Goal: Task Accomplishment & Management: Manage account settings

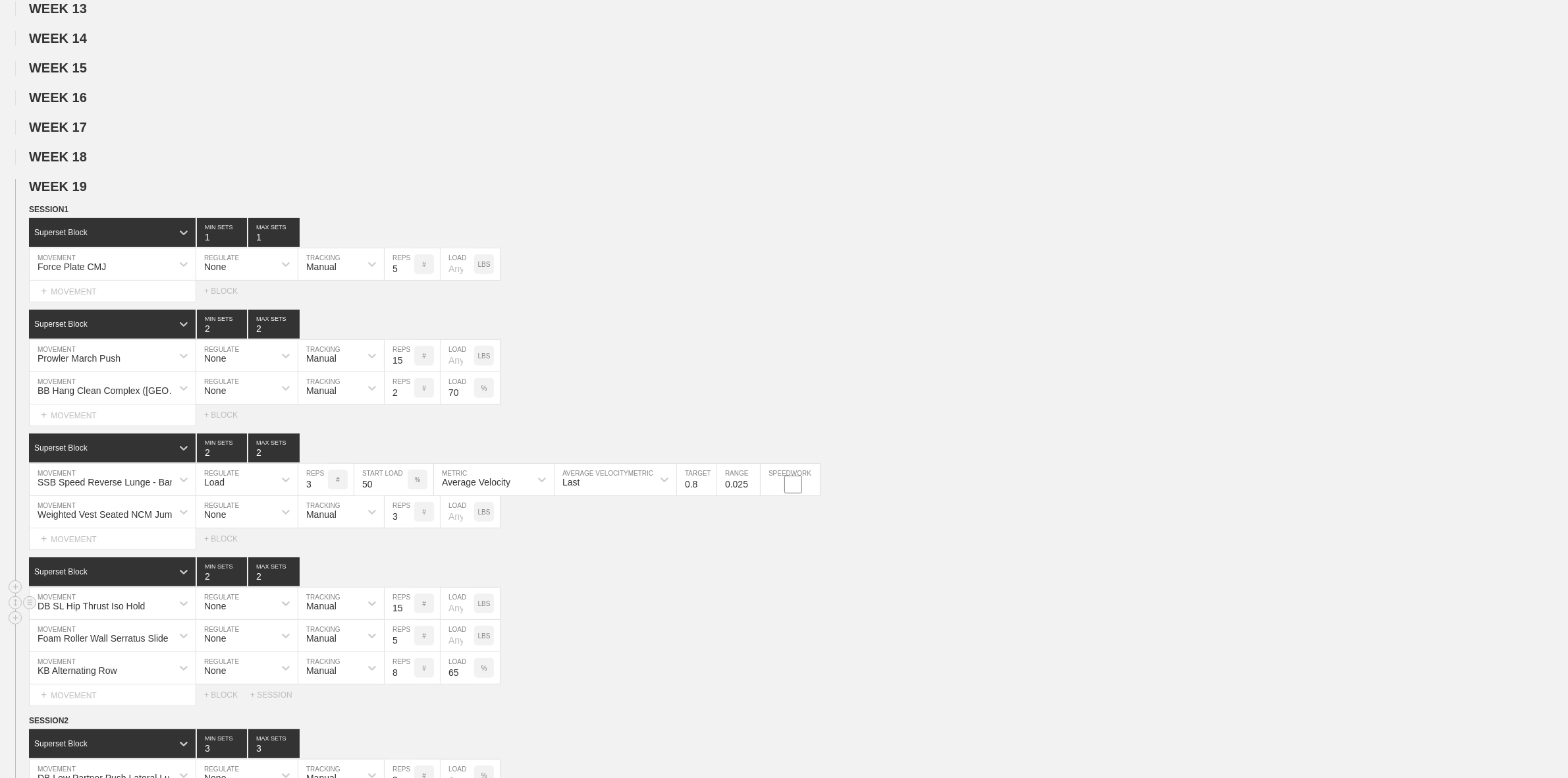
scroll to position [494, 0]
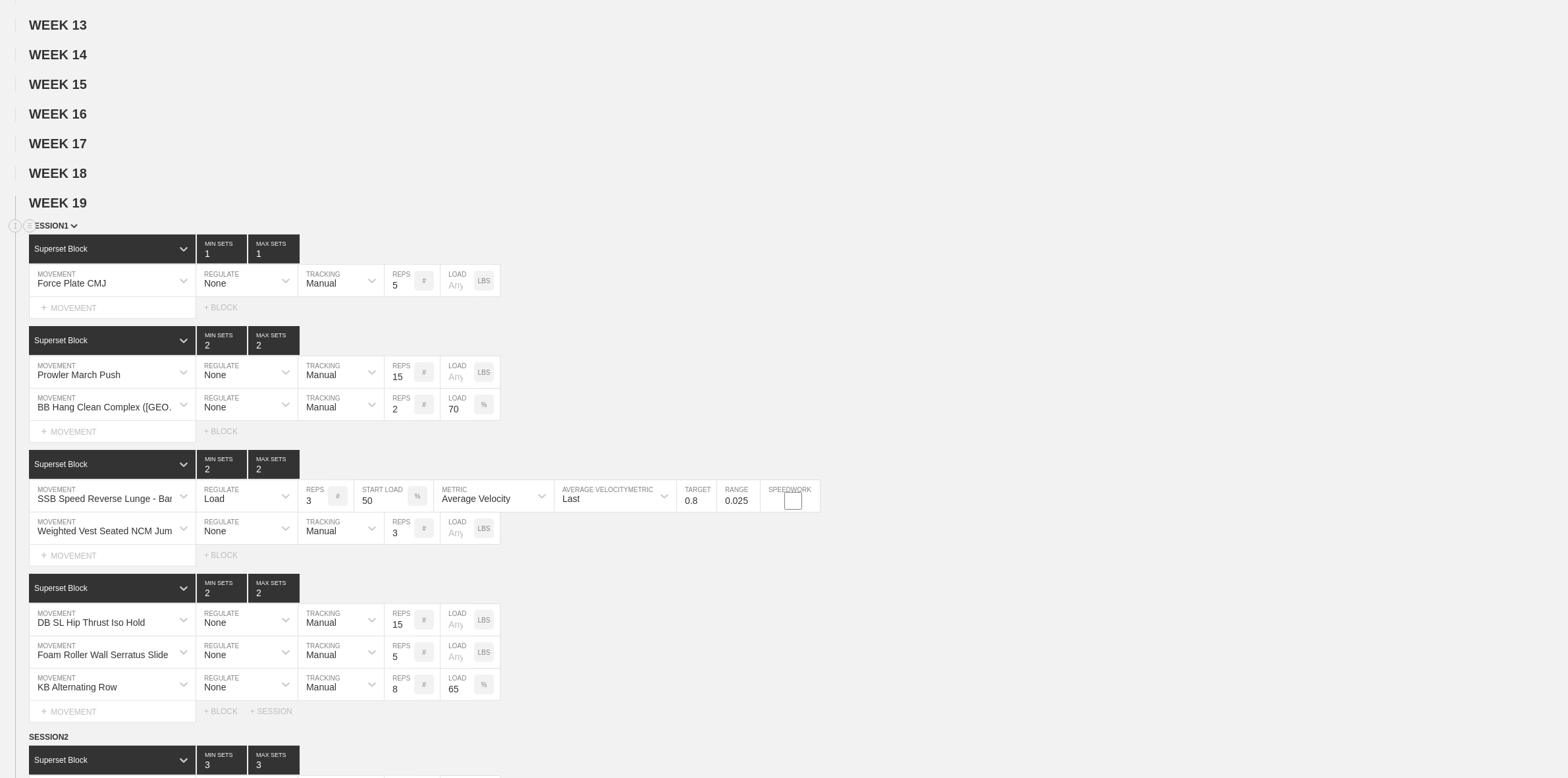
click at [67, 231] on span "SESSION 1" at bounding box center [52, 226] width 48 height 9
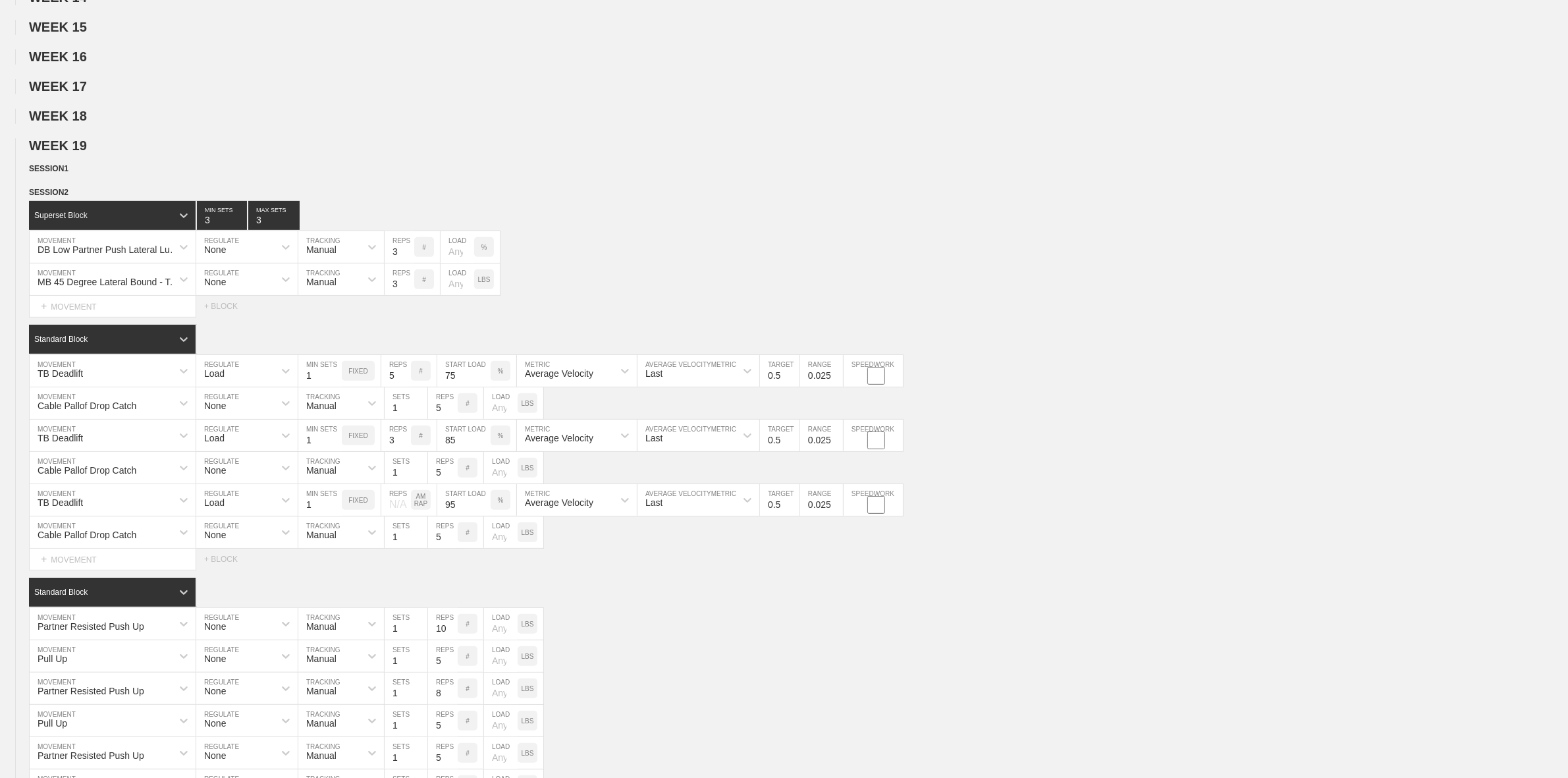
scroll to position [576, 0]
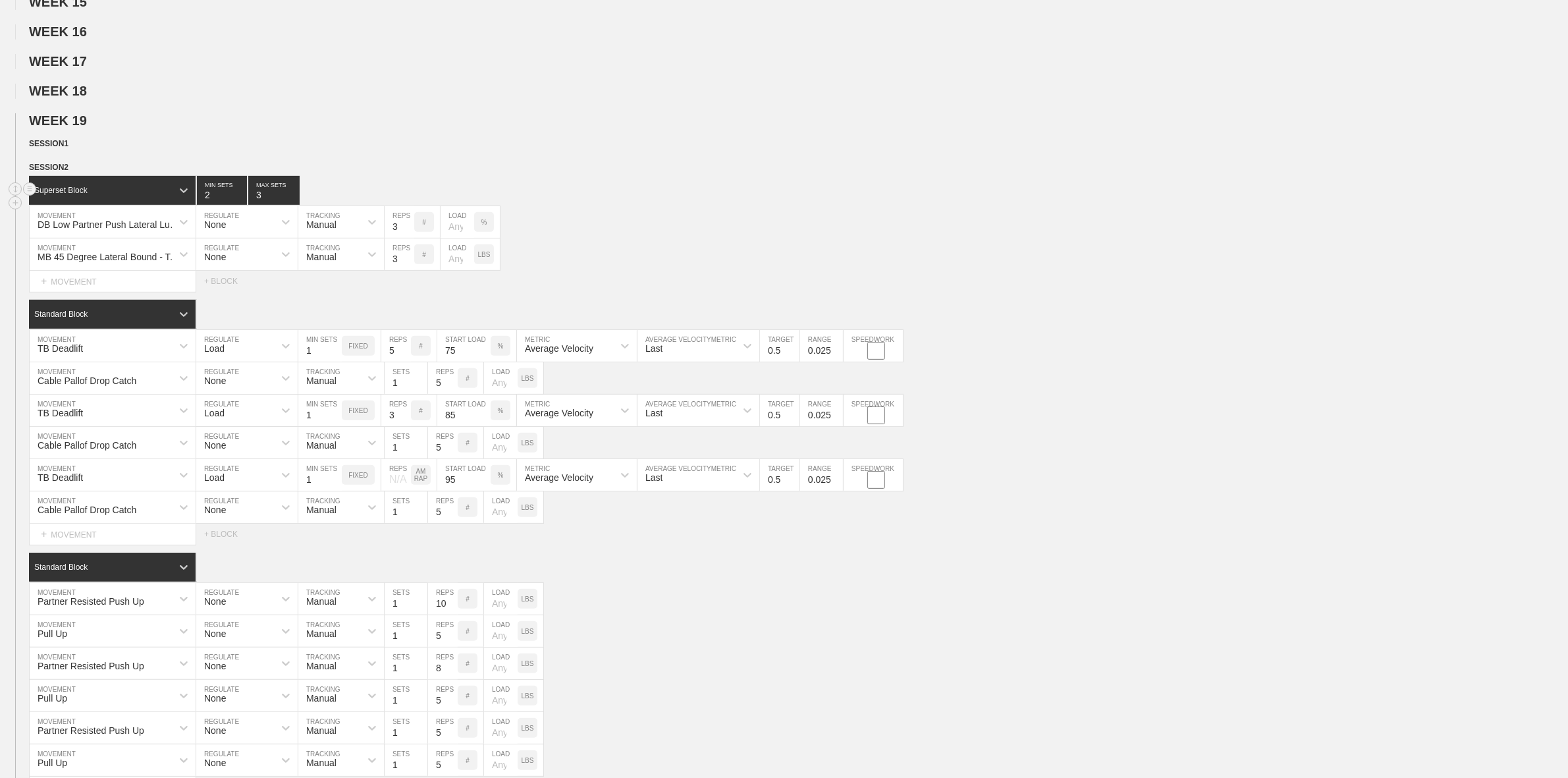
type input "2"
click at [239, 205] on input "2" at bounding box center [222, 190] width 50 height 29
type input "2"
click at [293, 205] on input "2" at bounding box center [274, 190] width 51 height 29
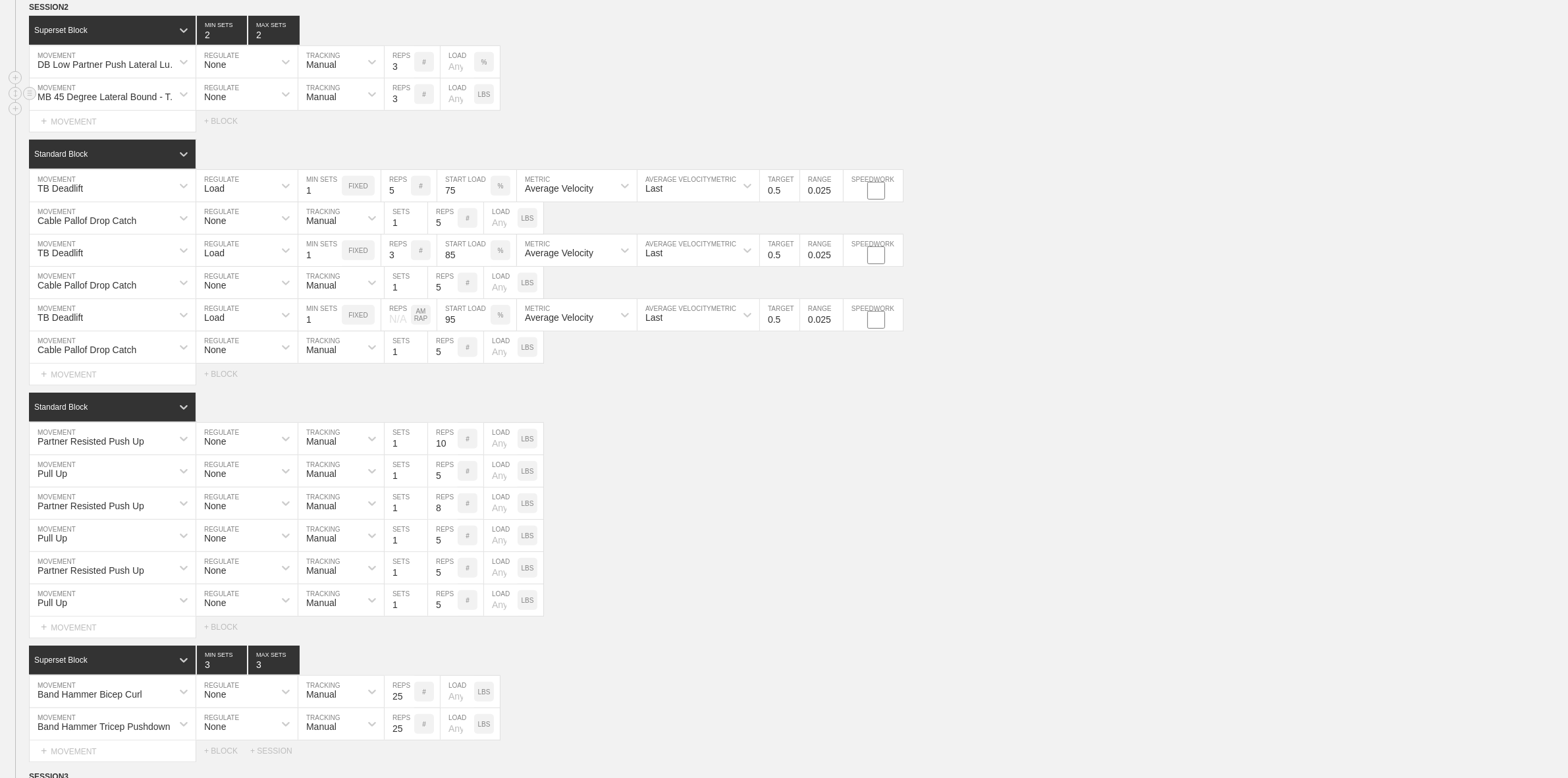
scroll to position [741, 0]
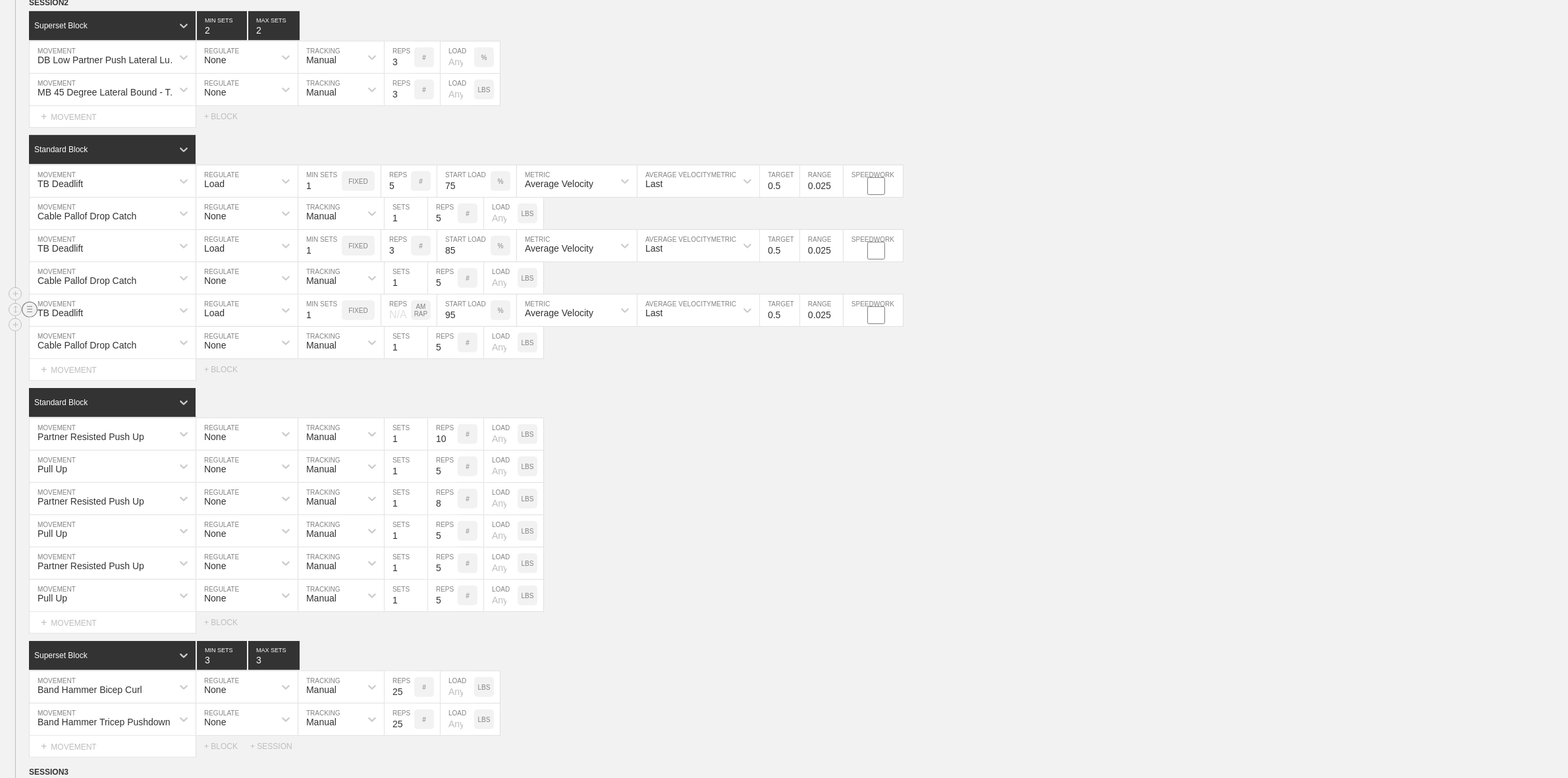
click at [31, 317] on circle at bounding box center [30, 309] width 15 height 15
click at [77, 346] on div "DELETE" at bounding box center [92, 347] width 106 height 20
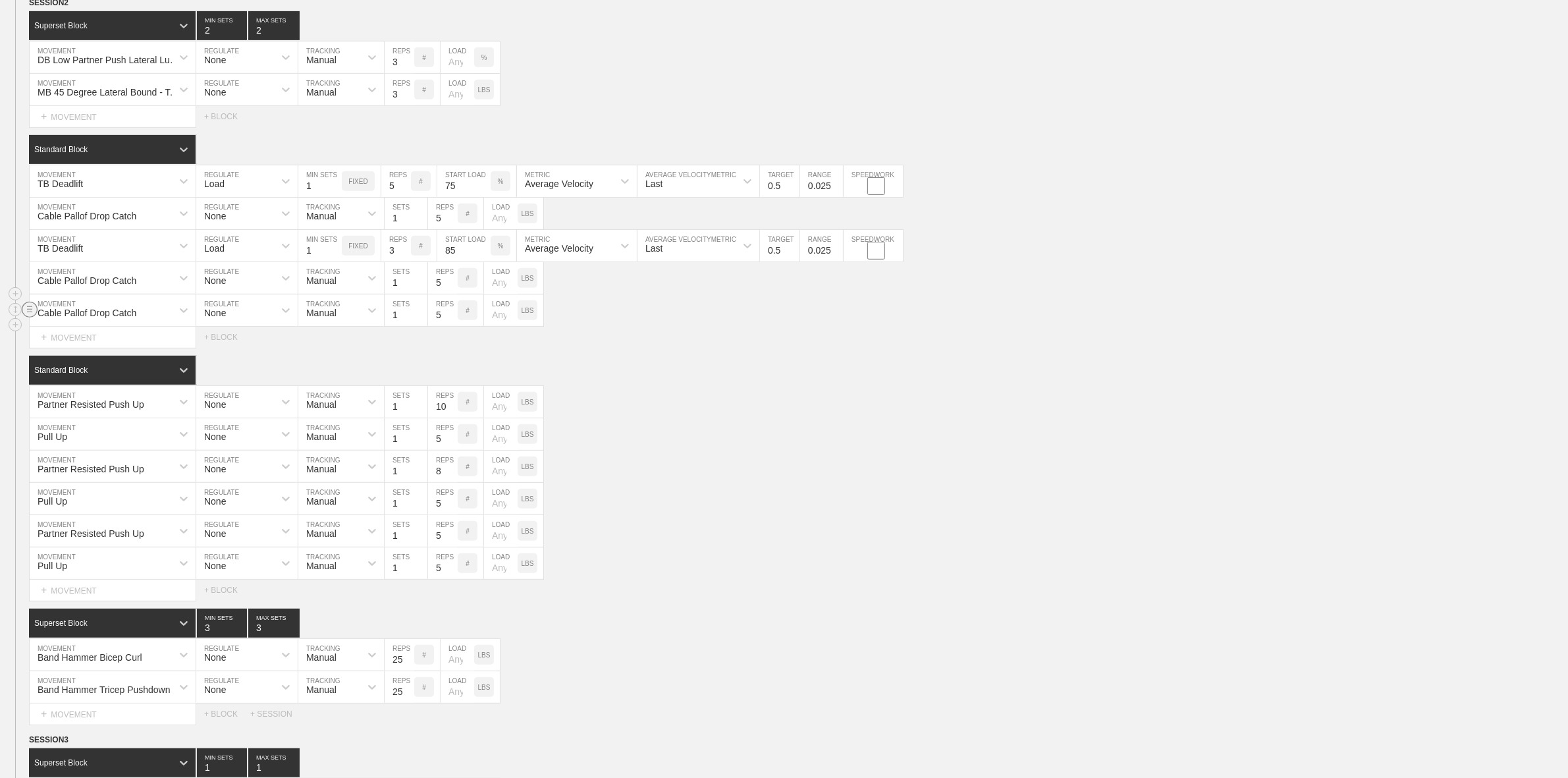
click at [28, 317] on circle at bounding box center [30, 309] width 15 height 15
click at [84, 349] on div "DELETE" at bounding box center [92, 347] width 106 height 20
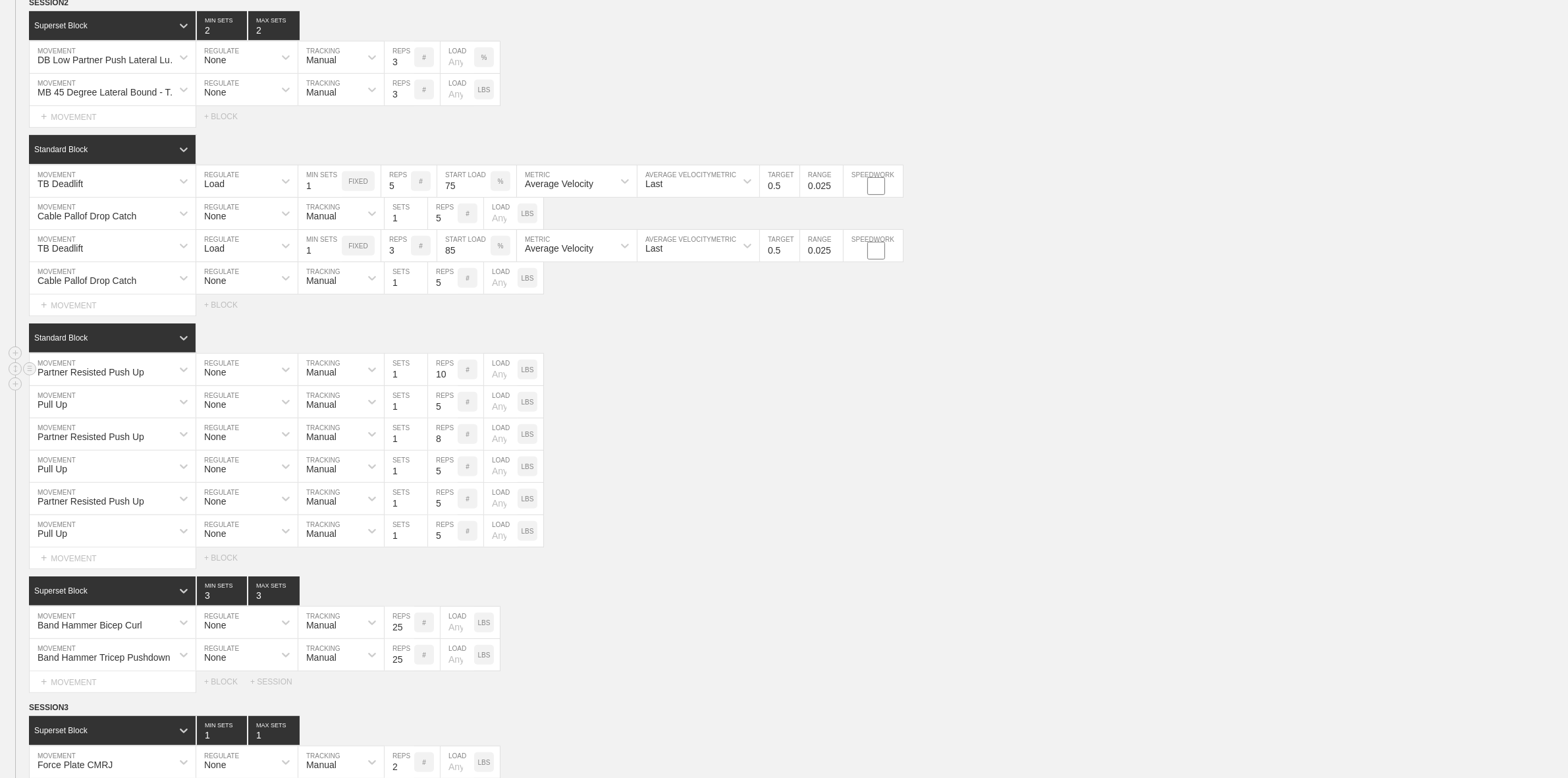
click at [680, 385] on div "Partner Resisted Push Up MOVEMENT None REGULATE Manual TRACKING 1 SETS 10 REPS …" at bounding box center [784, 369] width 1568 height 33
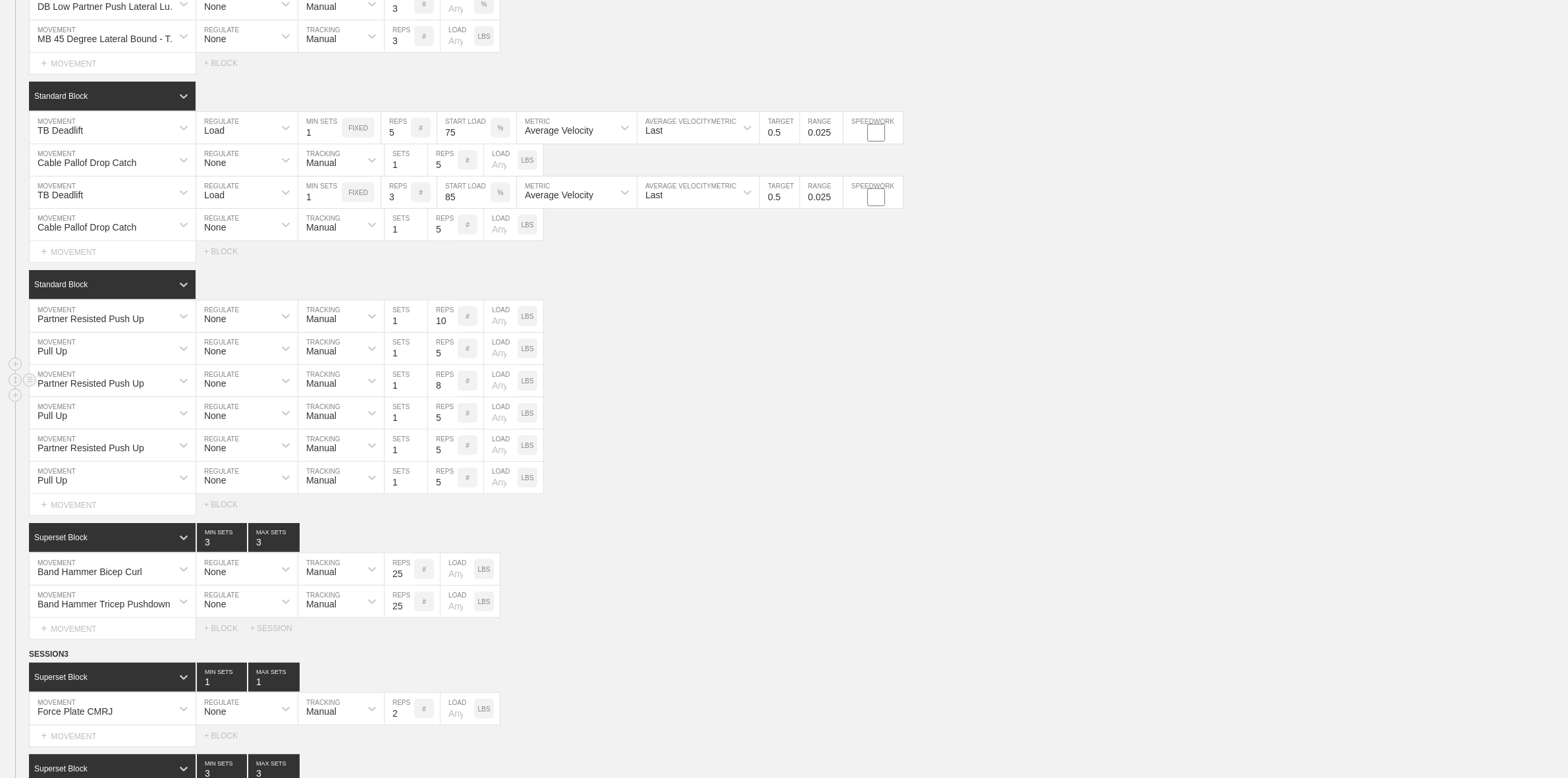
scroll to position [824, 0]
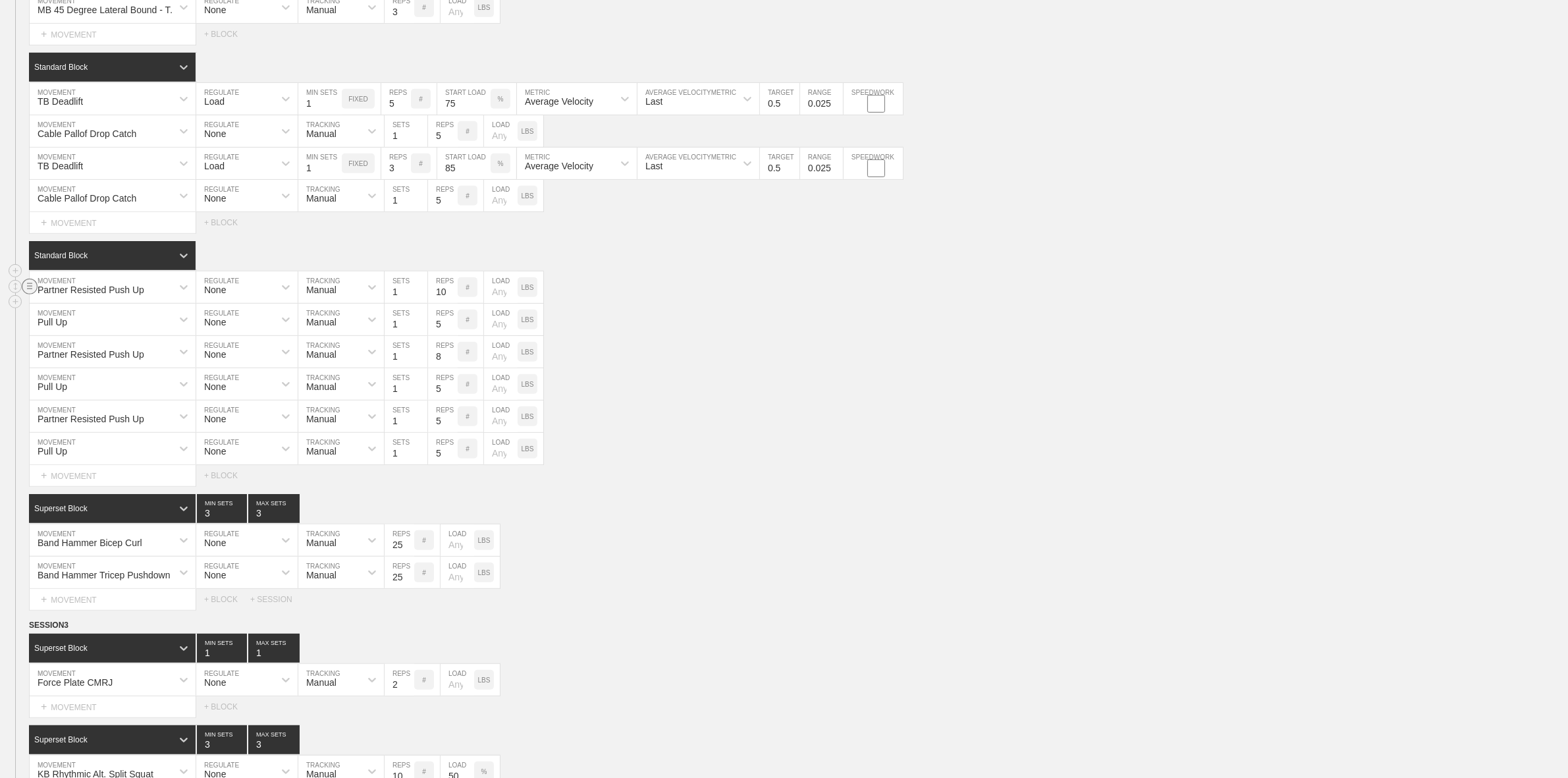
click at [29, 283] on line at bounding box center [29, 283] width 5 height 0
click at [889, 304] on div "Partner Resisted Push Up MOVEMENT None REGULATE Manual TRACKING 1 SETS 10 REPS …" at bounding box center [784, 287] width 1568 height 33
click at [441, 298] on input "10" at bounding box center [443, 287] width 30 height 32
type input "8"
click at [761, 383] on div "Pull Up MOVEMENT None REGULATE Manual TRACKING 1 SETS 5 REPS # LOAD LBS" at bounding box center [784, 384] width 1568 height 33
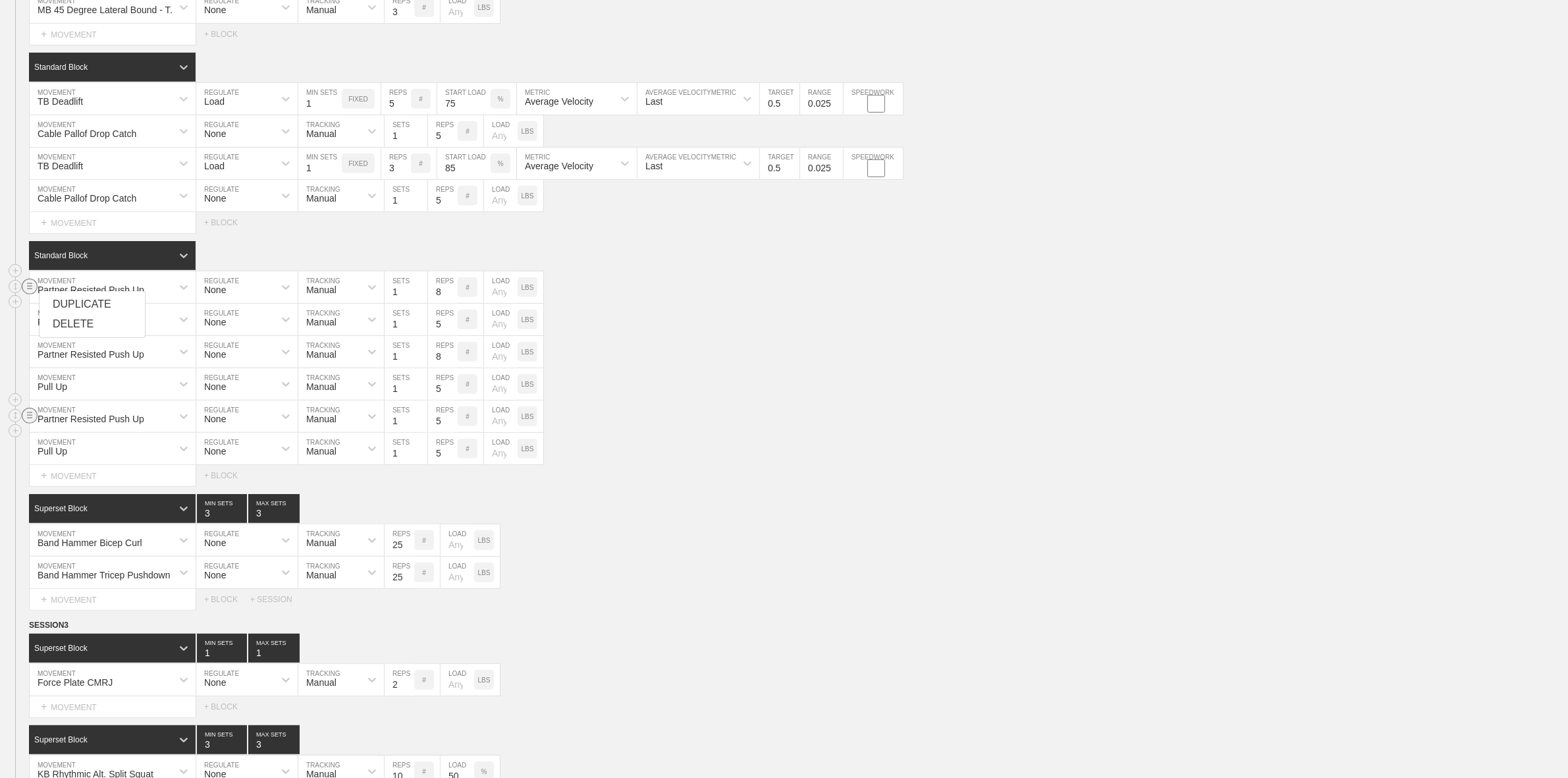
click at [29, 423] on circle at bounding box center [30, 415] width 15 height 15
click at [81, 453] on div "Standard Block DUPLICATE INSERT MOVEMENT AFTER DELETE Partner Resisted Push Up …" at bounding box center [784, 364] width 1568 height 245
click at [29, 447] on line at bounding box center [29, 447] width 5 height 0
click at [80, 486] on div "DELETE" at bounding box center [92, 486] width 106 height 20
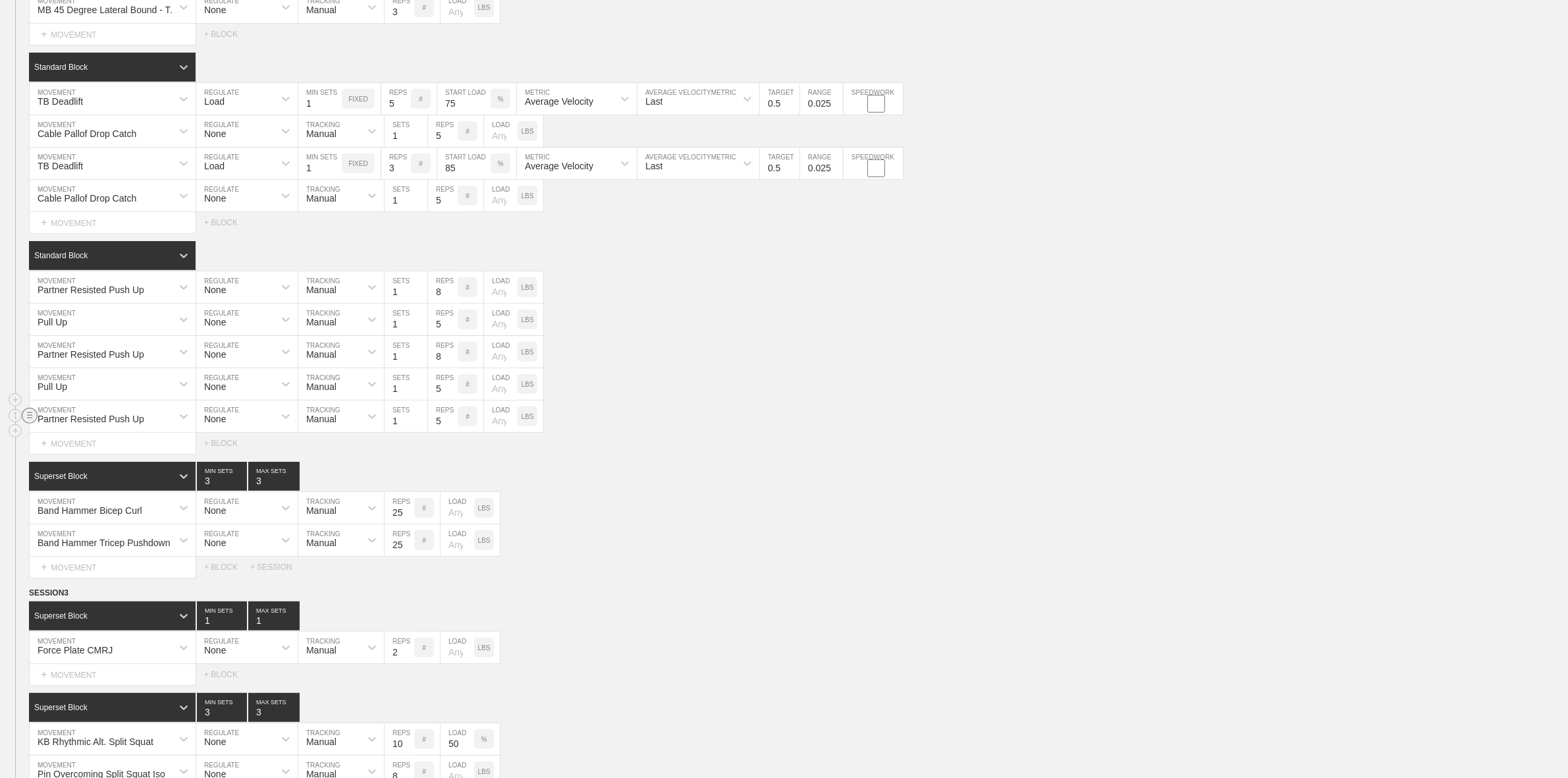
click at [29, 415] on line at bounding box center [29, 415] width 5 height 0
drag, startPoint x: 87, startPoint y: 455, endPoint x: 86, endPoint y: 446, distance: 9.1
click at [86, 455] on div "DELETE" at bounding box center [92, 454] width 106 height 20
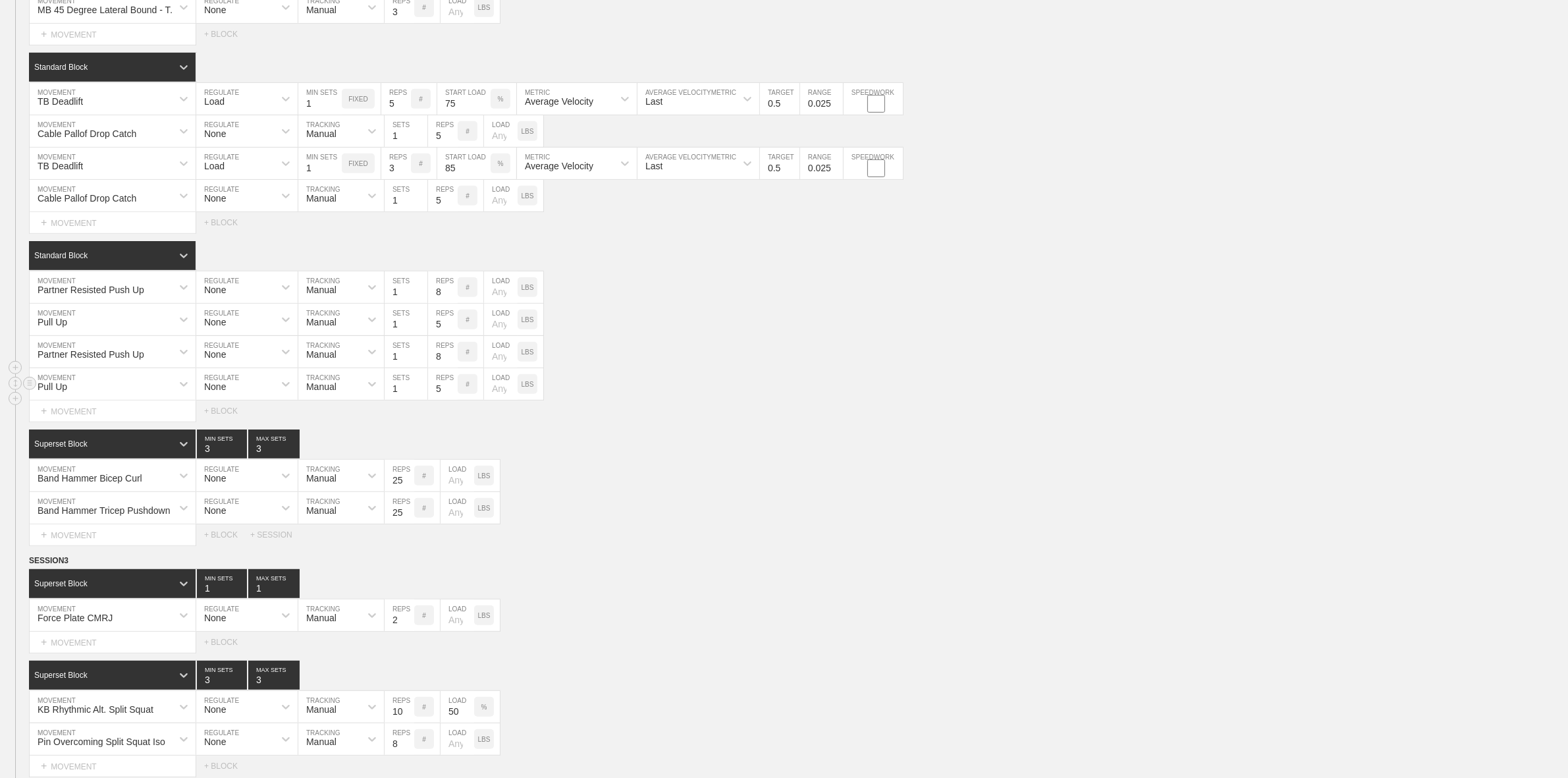
click at [582, 401] on div "Pull Up MOVEMENT None REGULATE Manual TRACKING 1 SETS 5 REPS # LOAD LBS" at bounding box center [784, 384] width 1568 height 33
click at [983, 458] on div "Superset Block 3 MIN SETS 3 MAX SETS" at bounding box center [798, 443] width 1539 height 29
click at [241, 458] on input "3" at bounding box center [222, 443] width 50 height 29
type input "2"
click at [239, 458] on input "2" at bounding box center [222, 443] width 50 height 29
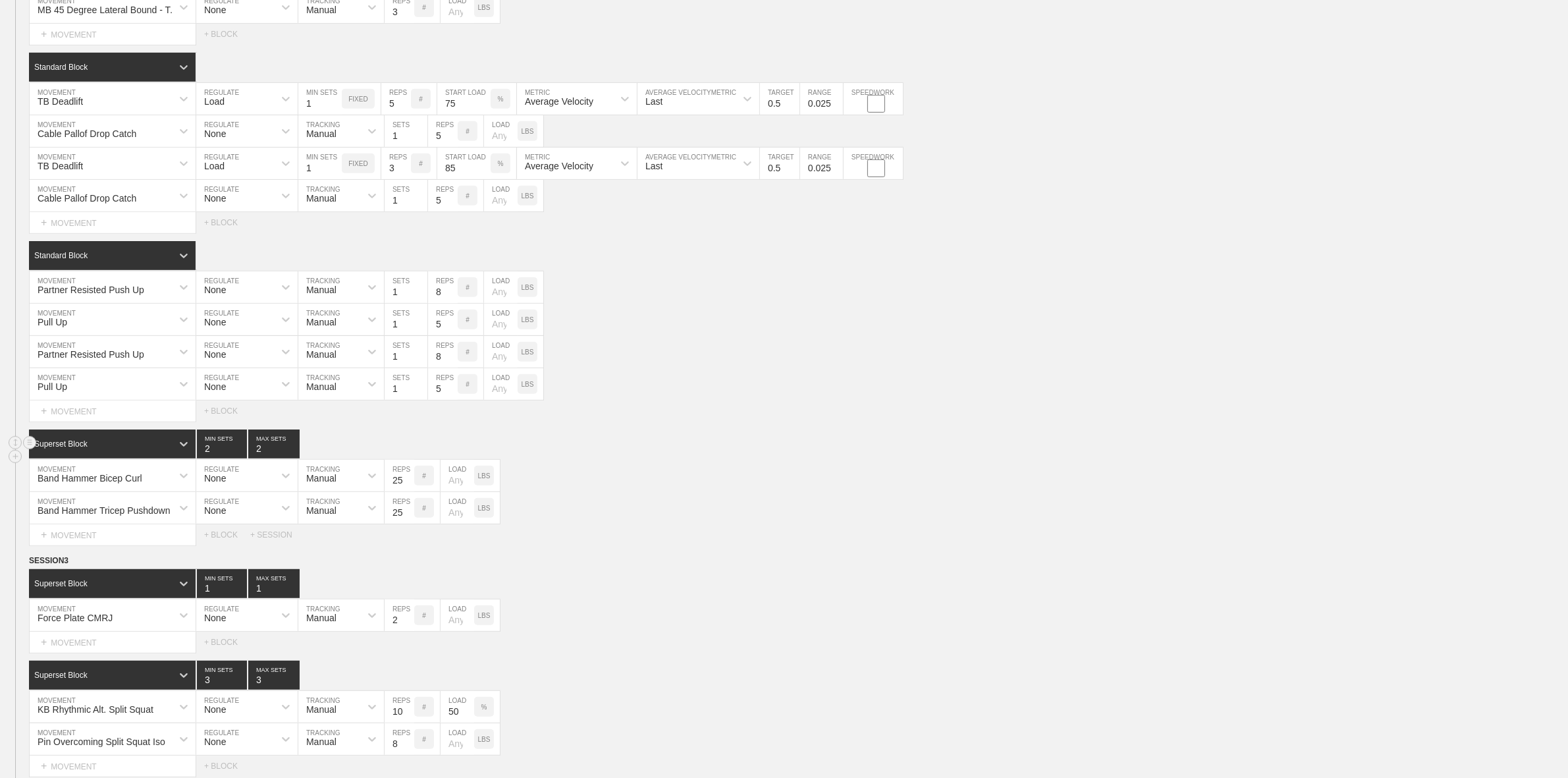
type input "2"
click at [291, 458] on input "2" at bounding box center [274, 443] width 51 height 29
click at [771, 513] on div "Band Hammer Tricep Pushdown MOVEMENT None REGULATE Manual TRACKING 25 REPS # LO…" at bounding box center [784, 508] width 1568 height 33
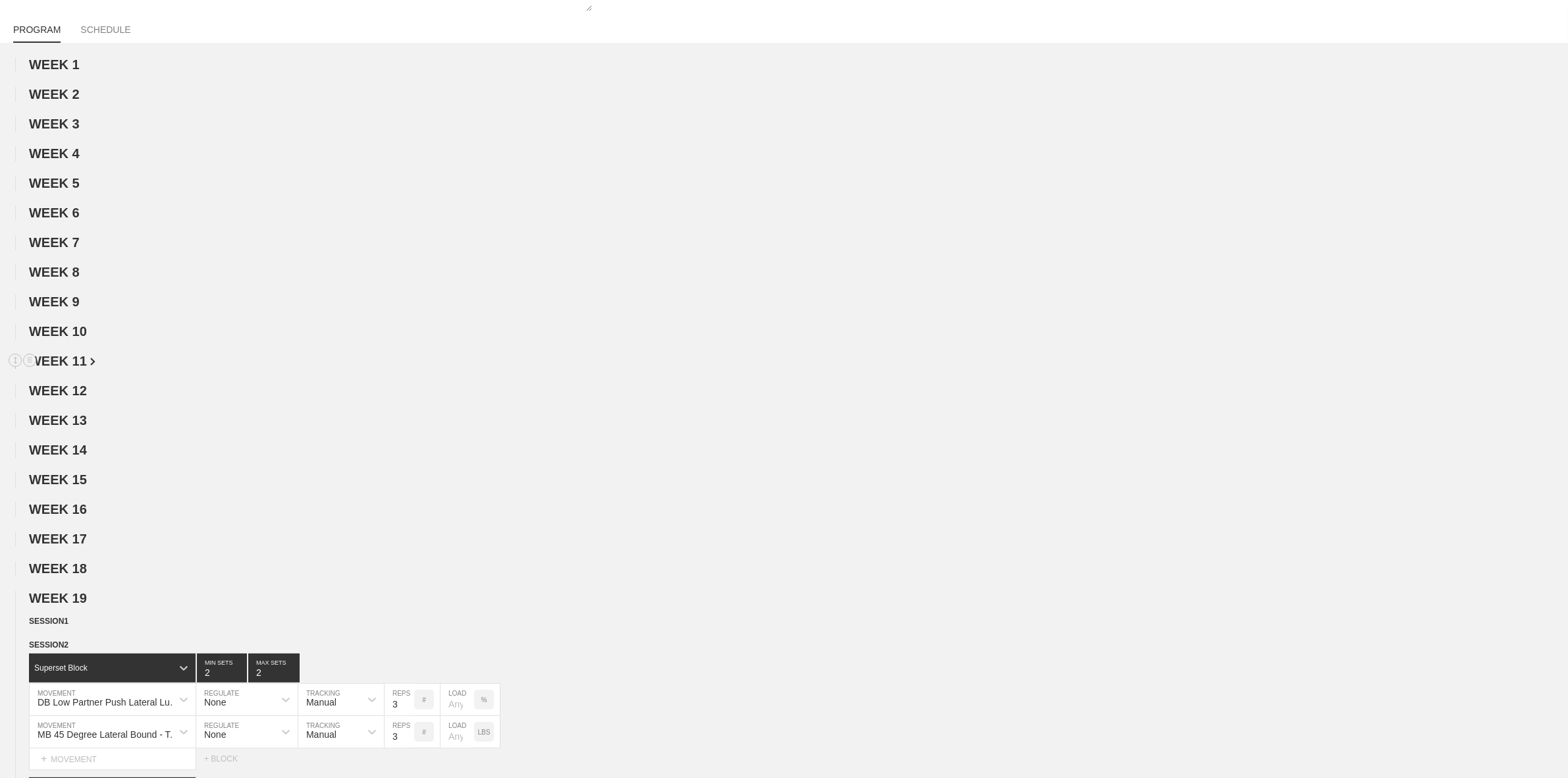
scroll to position [0, 0]
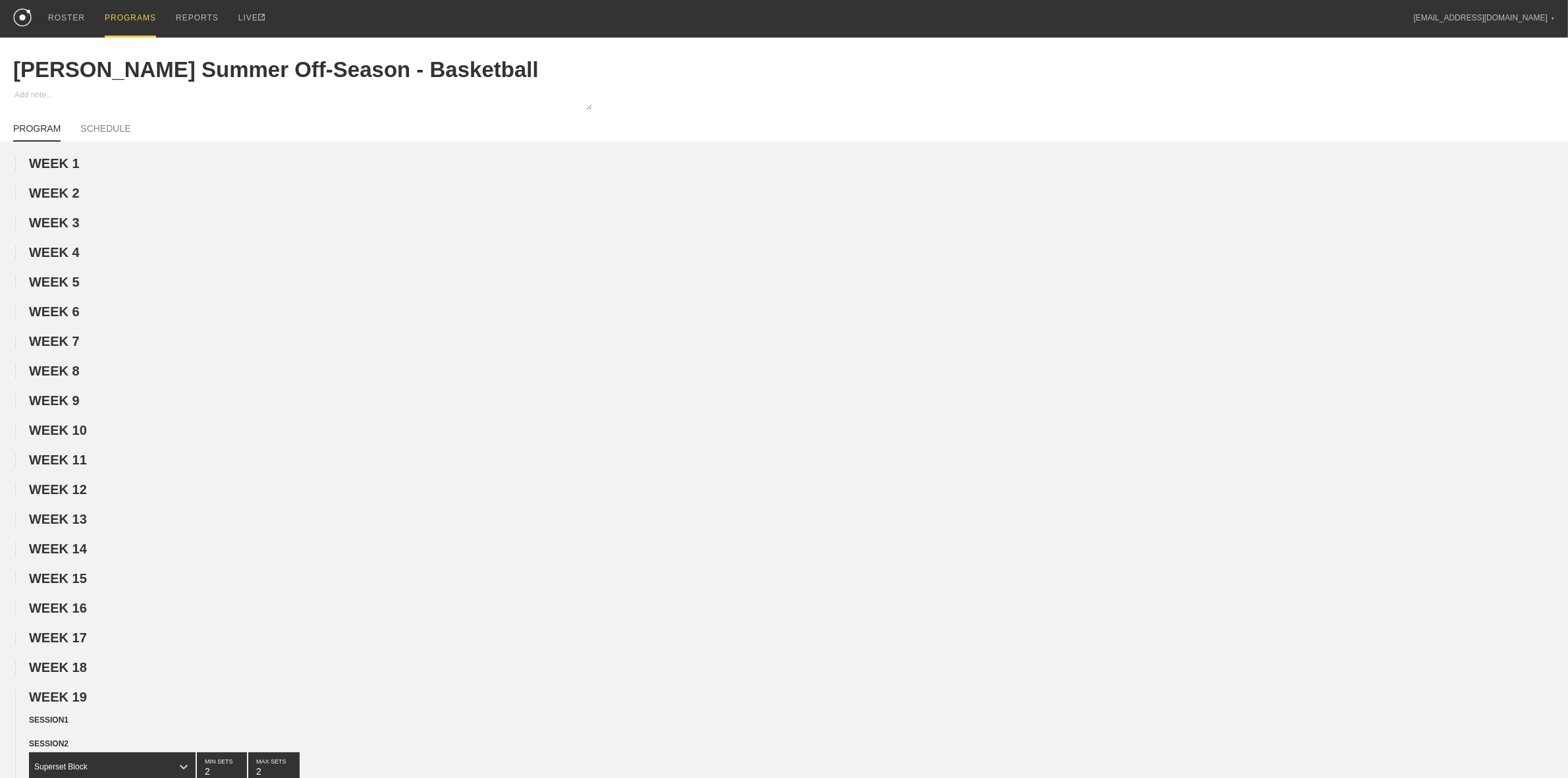
click at [117, 5] on div "PROGRAMS" at bounding box center [131, 19] width 51 height 38
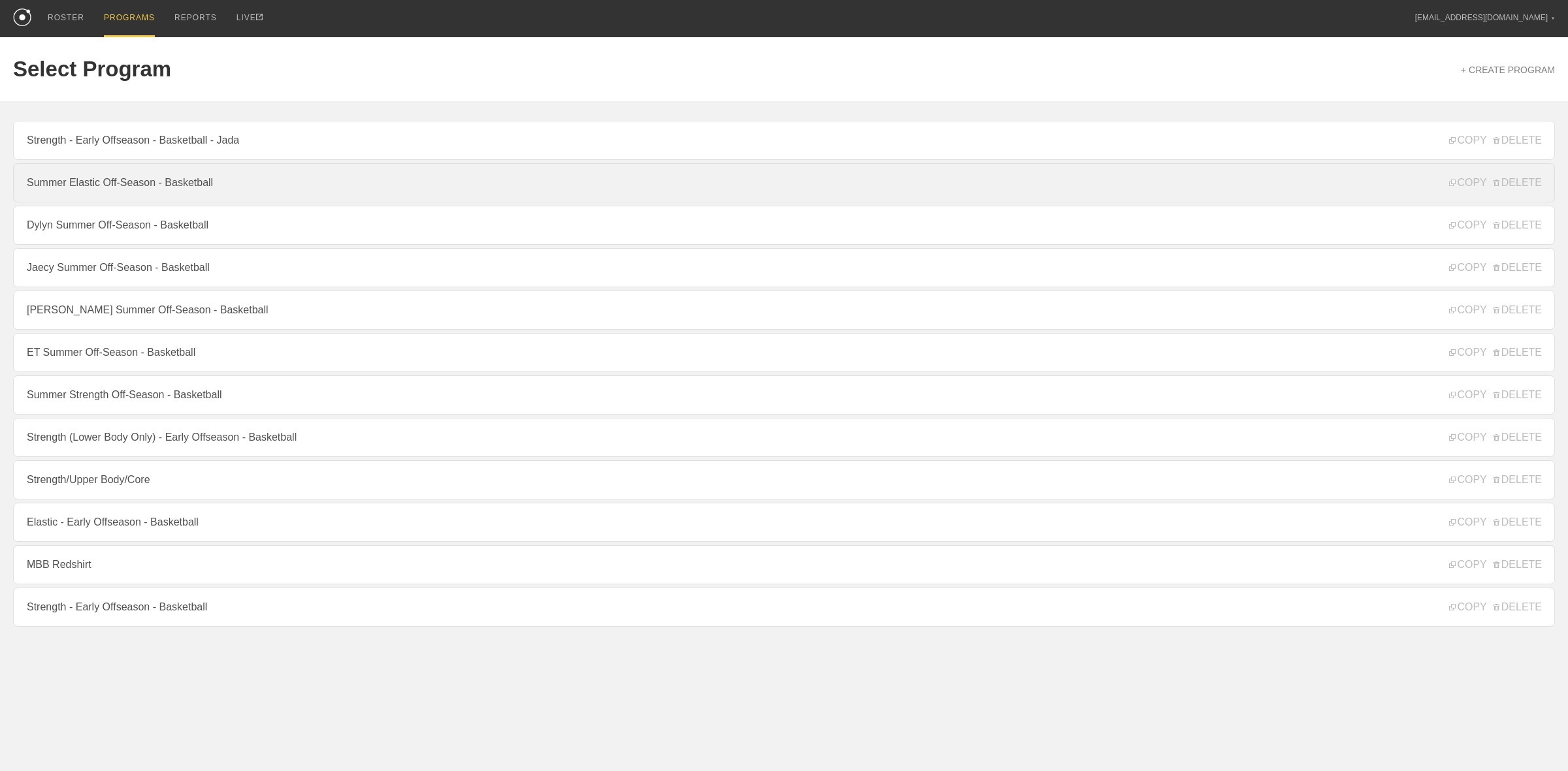
click at [103, 190] on link "Summer Elastic Off-Season - Basketball" at bounding box center [783, 182] width 1542 height 39
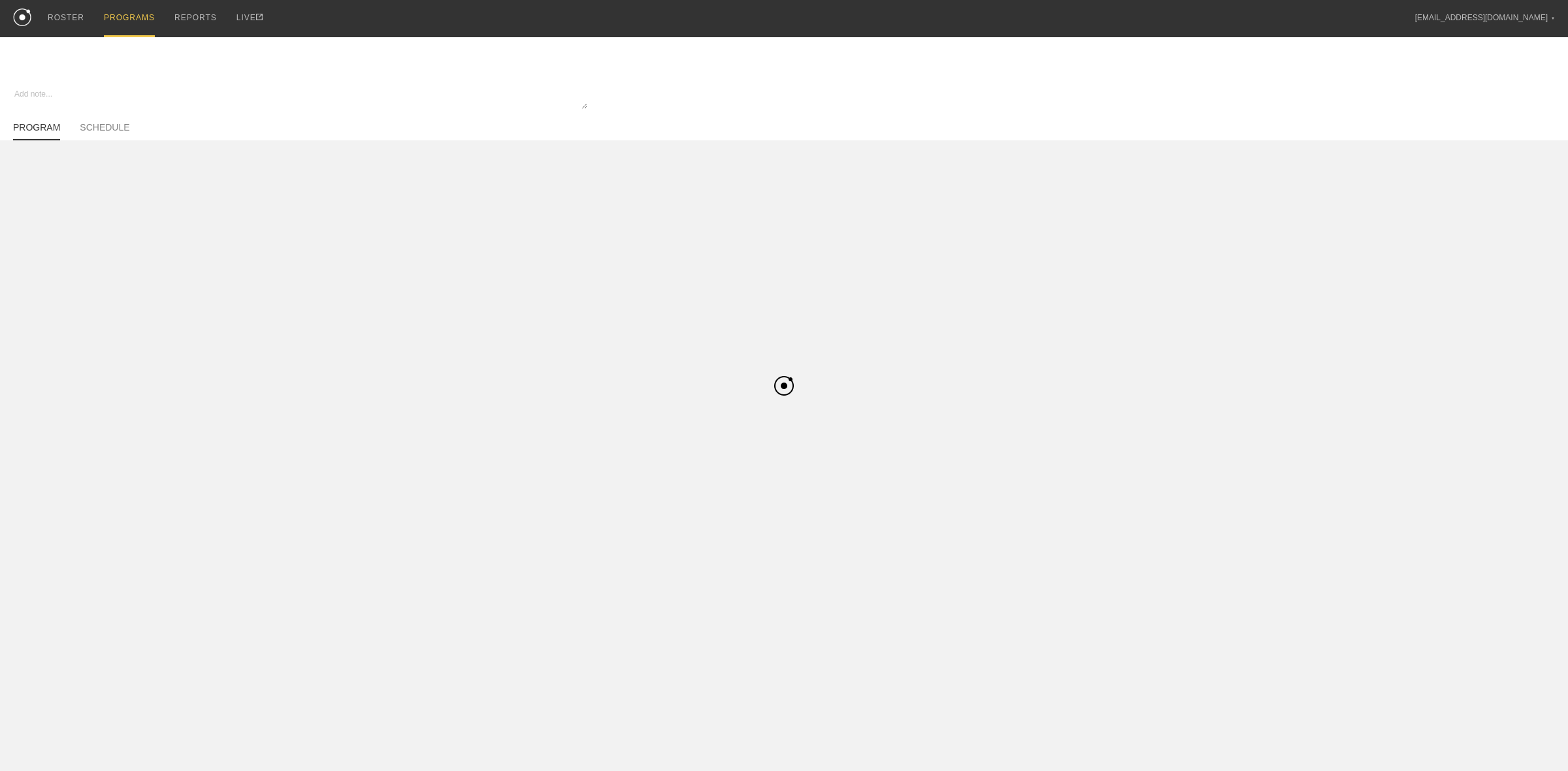
type textarea "x"
type input "Summer Elastic Off-Season - Basketball"
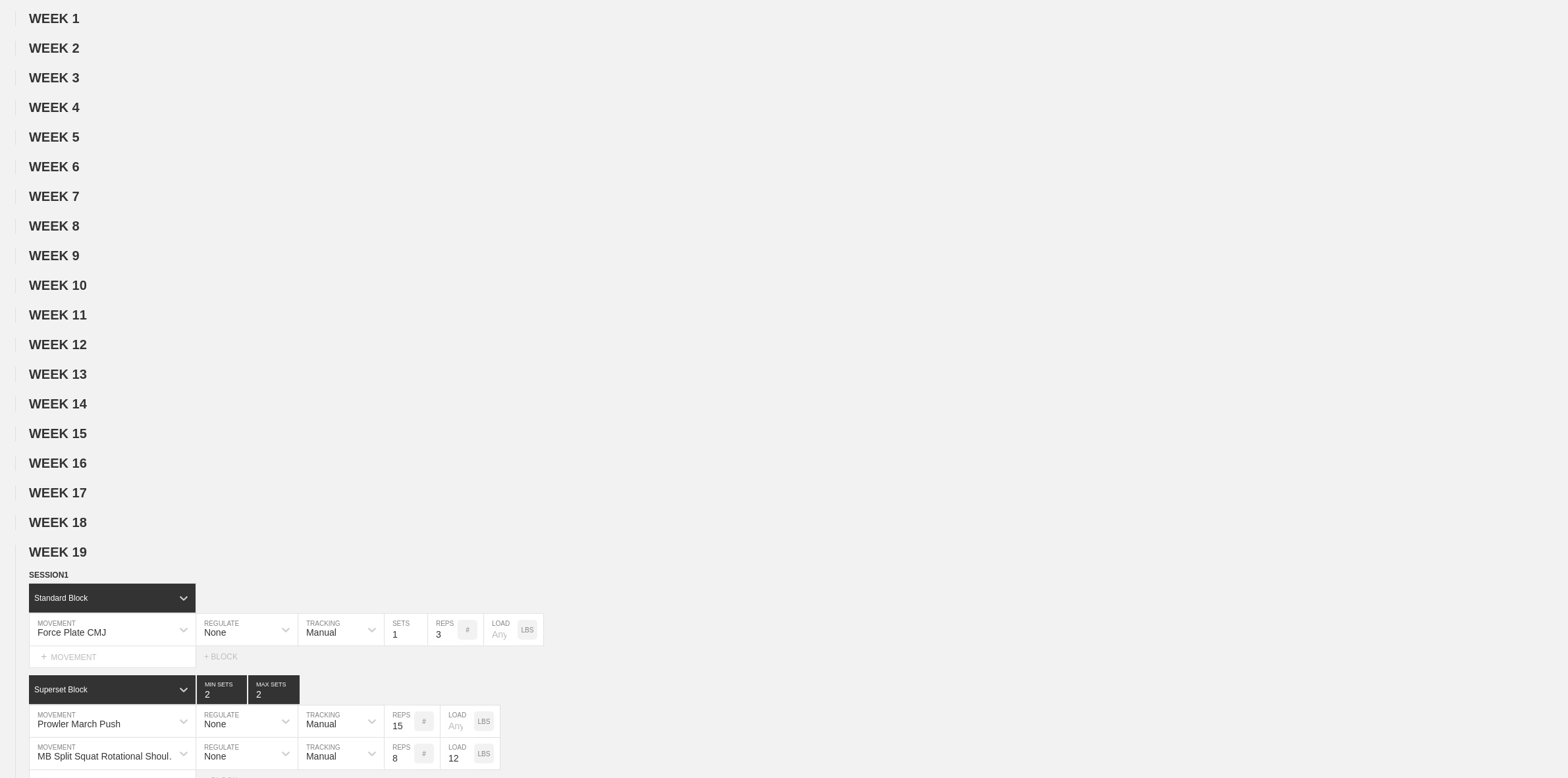
scroll to position [330, 0]
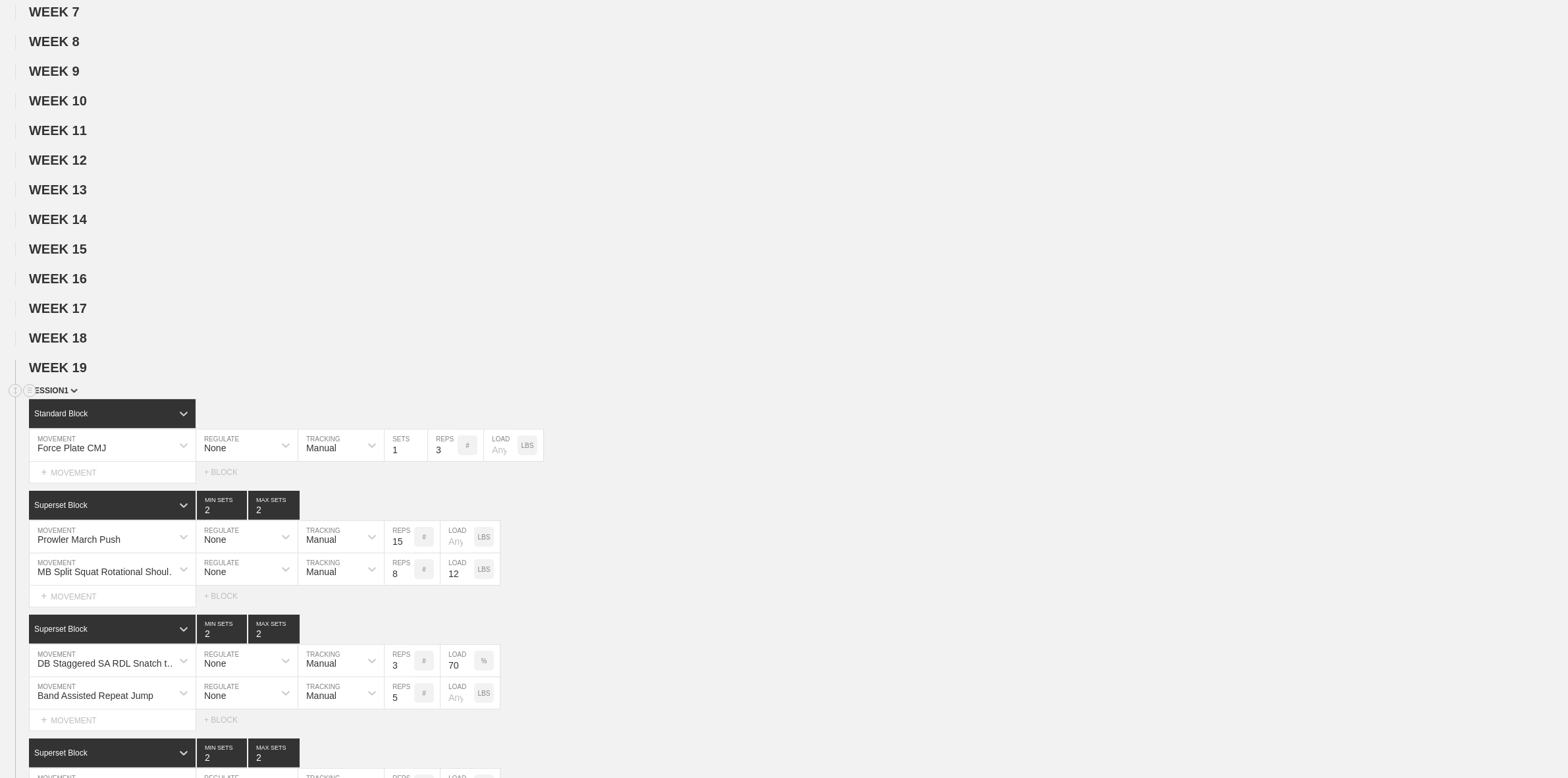
click at [66, 395] on span "SESSION 1" at bounding box center [52, 390] width 48 height 9
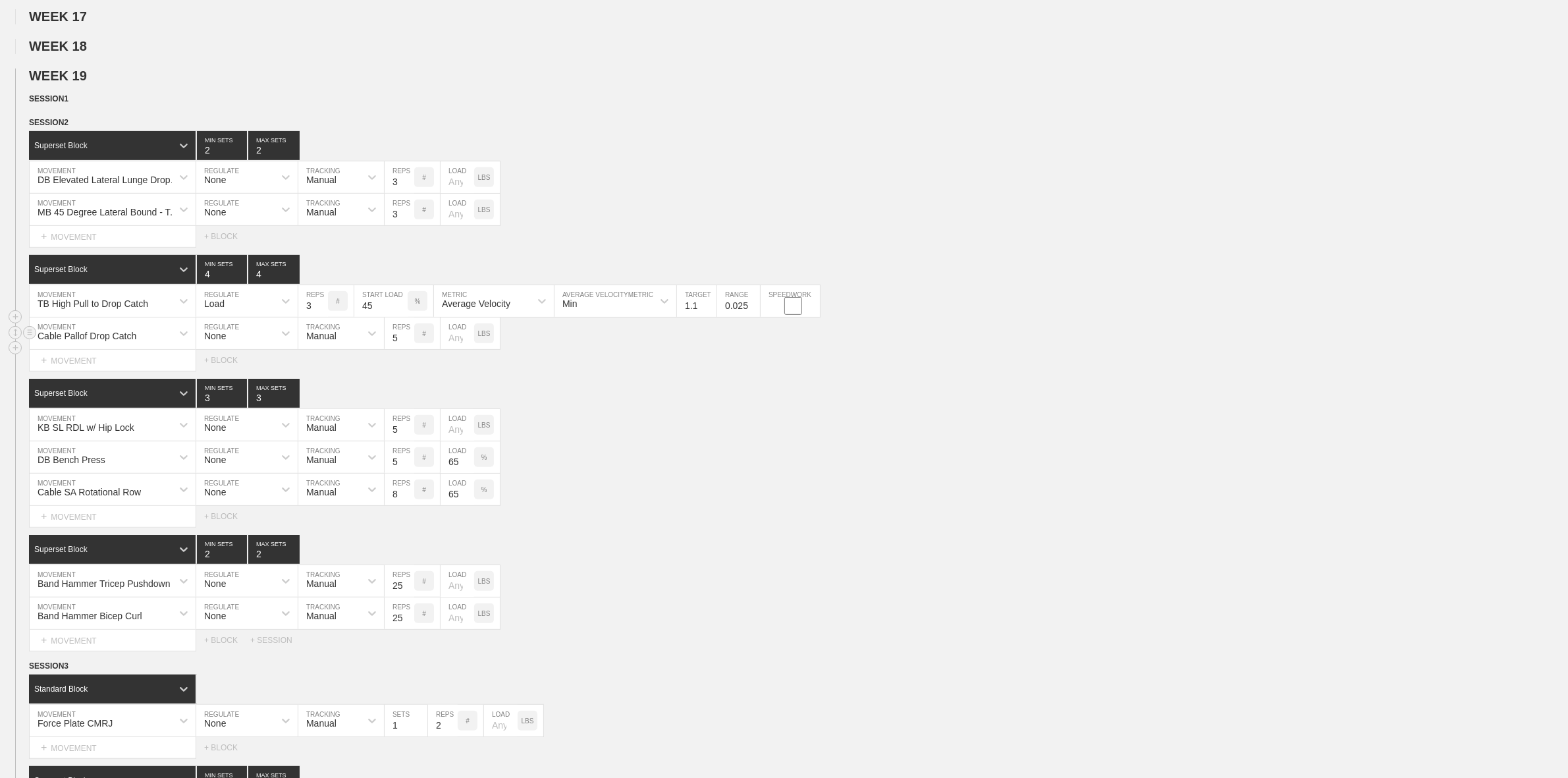
scroll to position [659, 0]
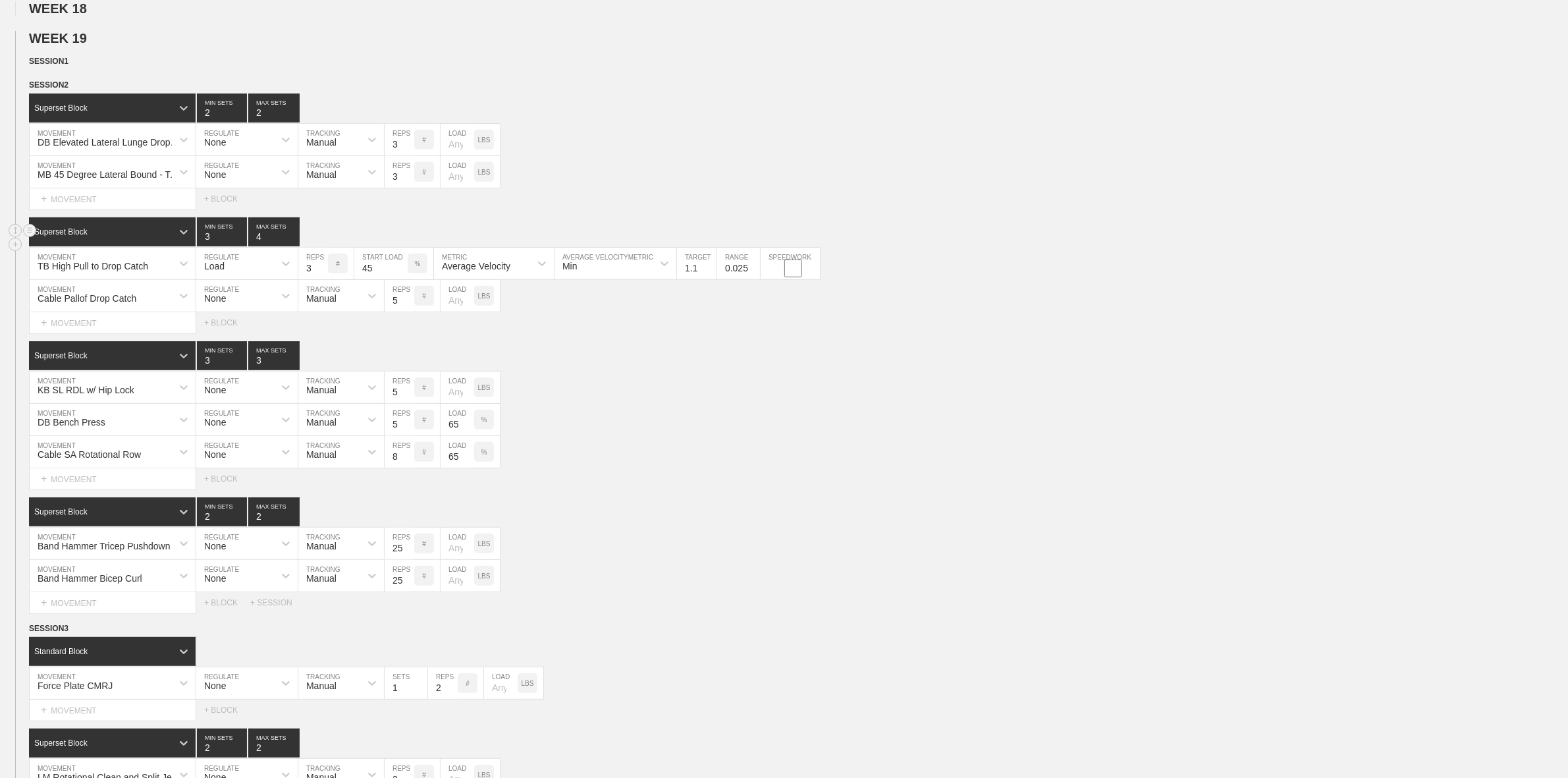
click at [240, 246] on input "3" at bounding box center [222, 232] width 50 height 29
click at [250, 246] on input "4" at bounding box center [274, 232] width 51 height 29
type input "2"
click at [234, 246] on input "2" at bounding box center [222, 232] width 50 height 29
click at [295, 246] on input "3" at bounding box center [274, 232] width 51 height 29
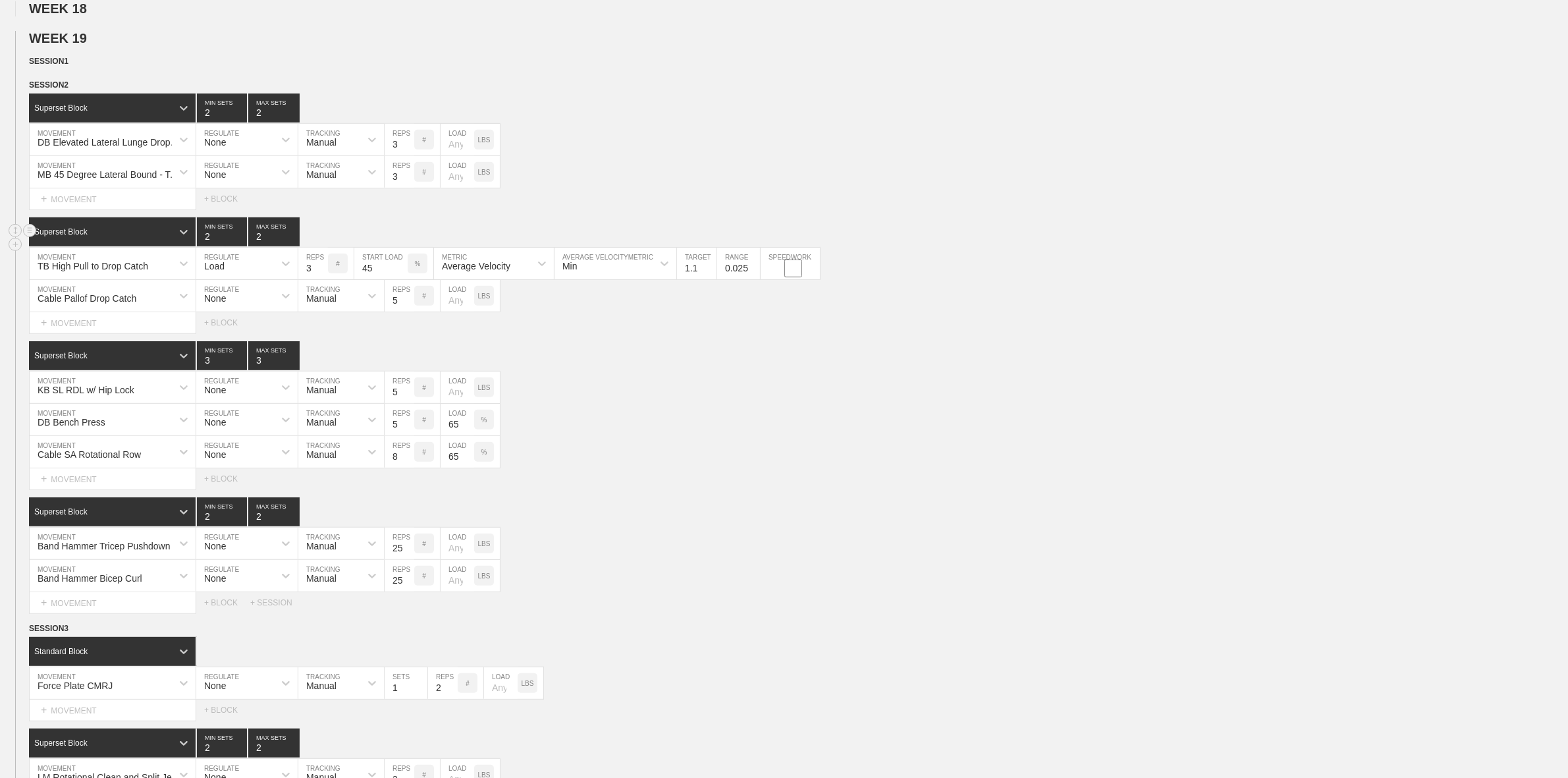
type input "2"
click at [295, 246] on input "2" at bounding box center [274, 232] width 51 height 29
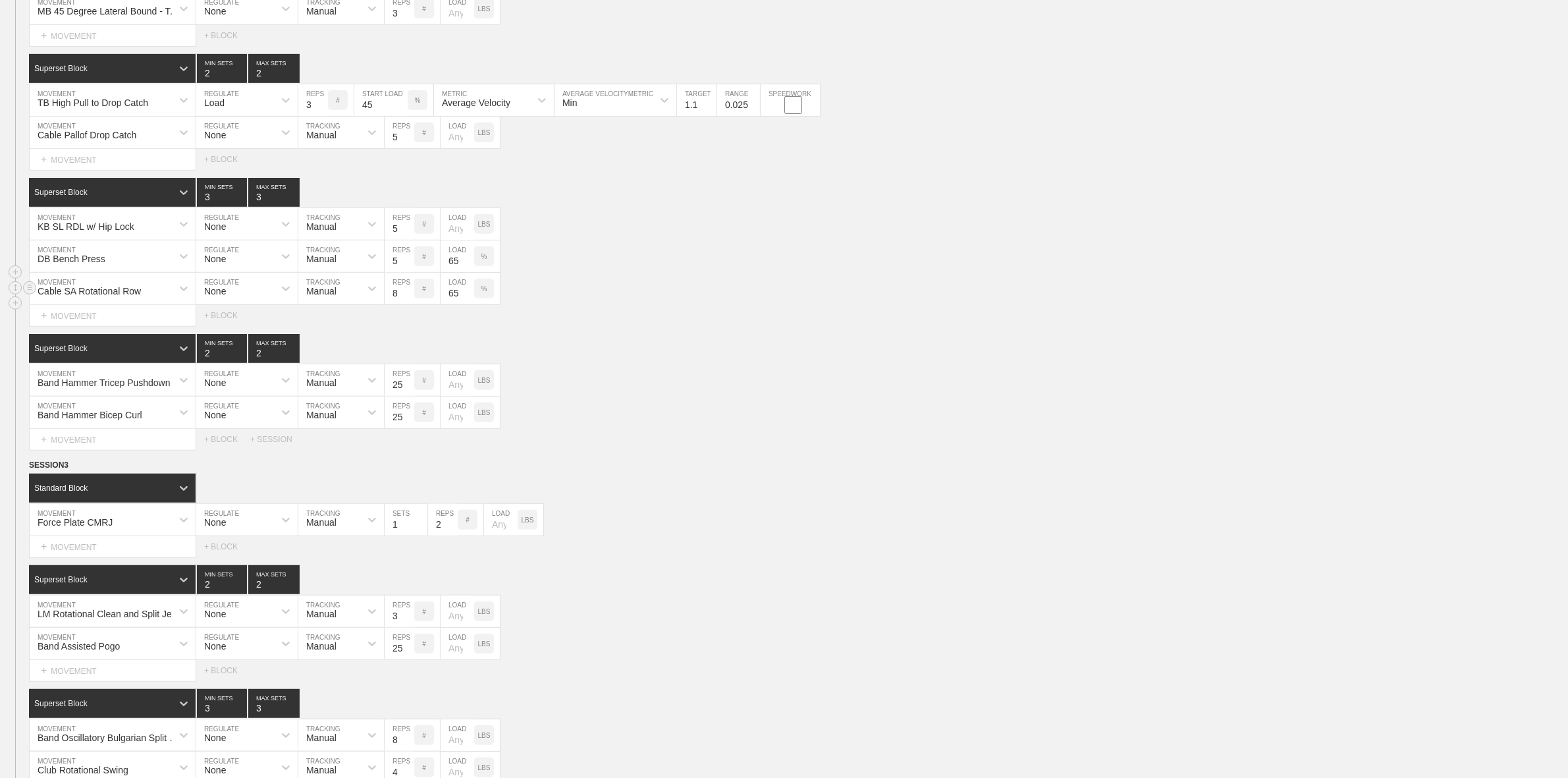
scroll to position [906, 0]
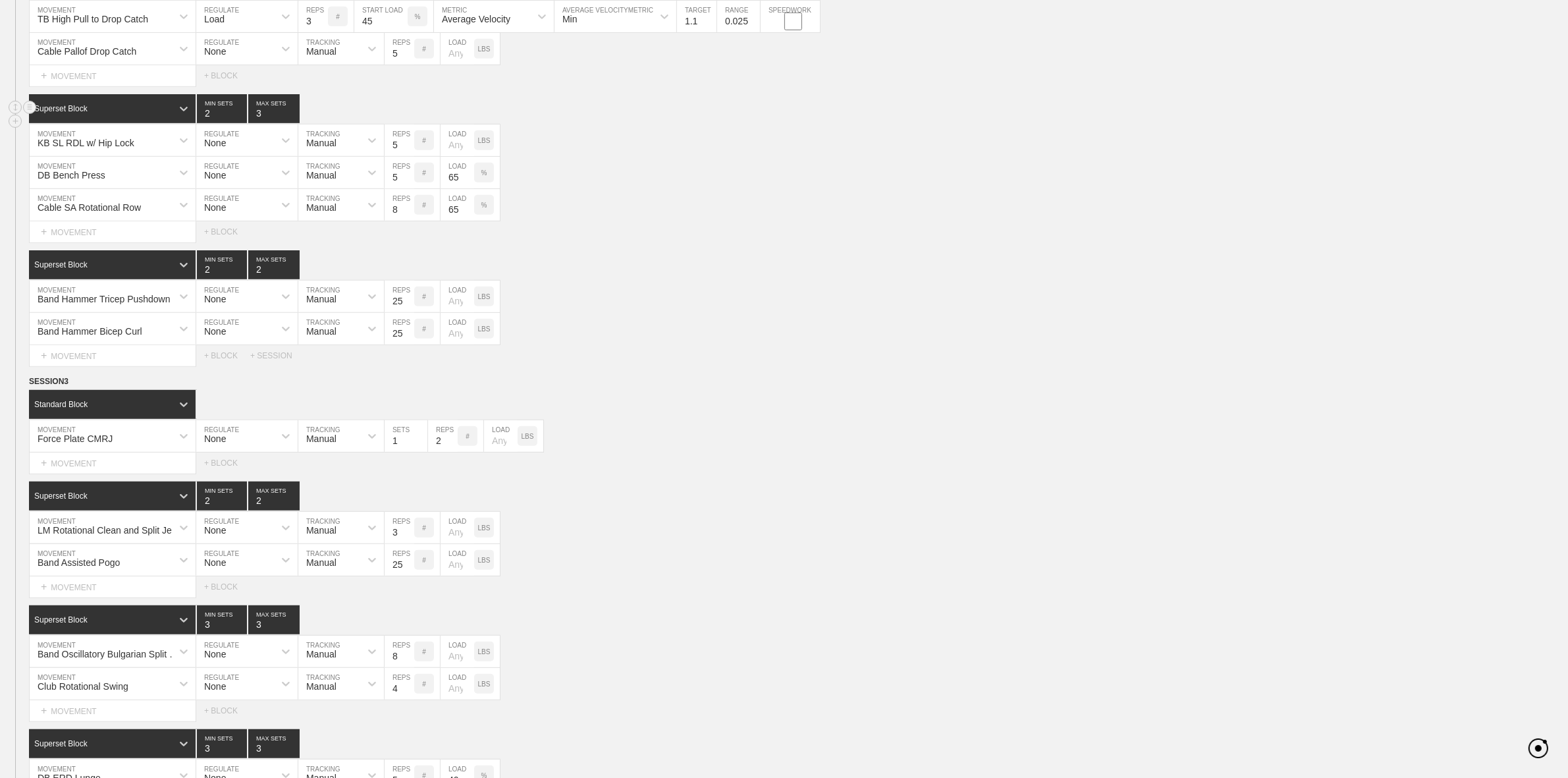
type input "2"
click at [241, 123] on input "2" at bounding box center [222, 108] width 50 height 29
type input "2"
click at [292, 123] on input "2" at bounding box center [274, 108] width 51 height 29
click at [452, 183] on input "65" at bounding box center [457, 172] width 34 height 32
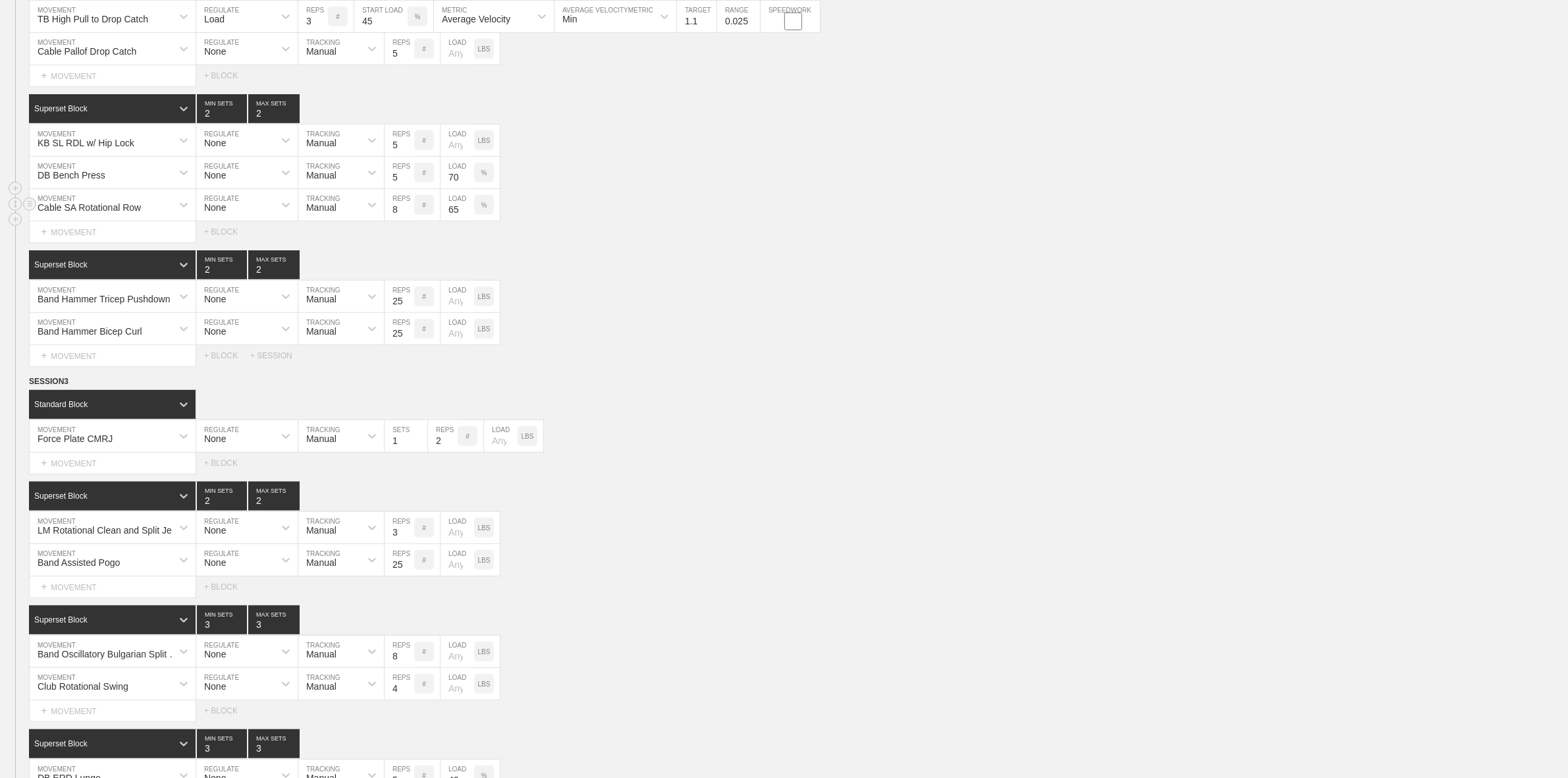
type input "70"
click at [660, 214] on div "Cable SA Rotational Row MOVEMENT None REGULATE Manual TRACKING 8 REPS # 65 LOAD…" at bounding box center [784, 205] width 1568 height 33
click at [454, 221] on input "65" at bounding box center [457, 205] width 34 height 32
type input "70"
click at [667, 279] on div "Superset Block 2 MIN SETS 2 MAX SETS" at bounding box center [798, 264] width 1539 height 29
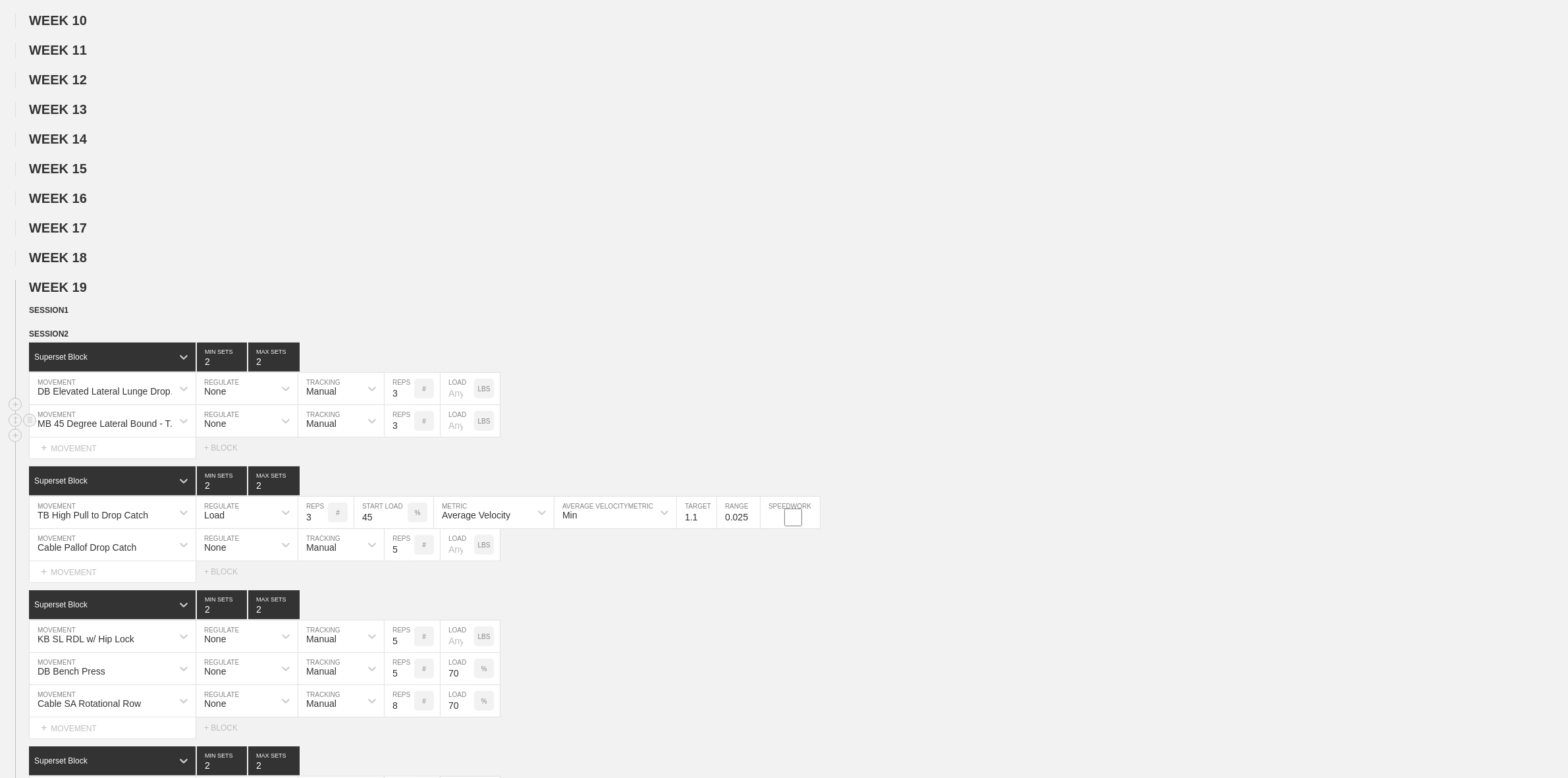
scroll to position [0, 0]
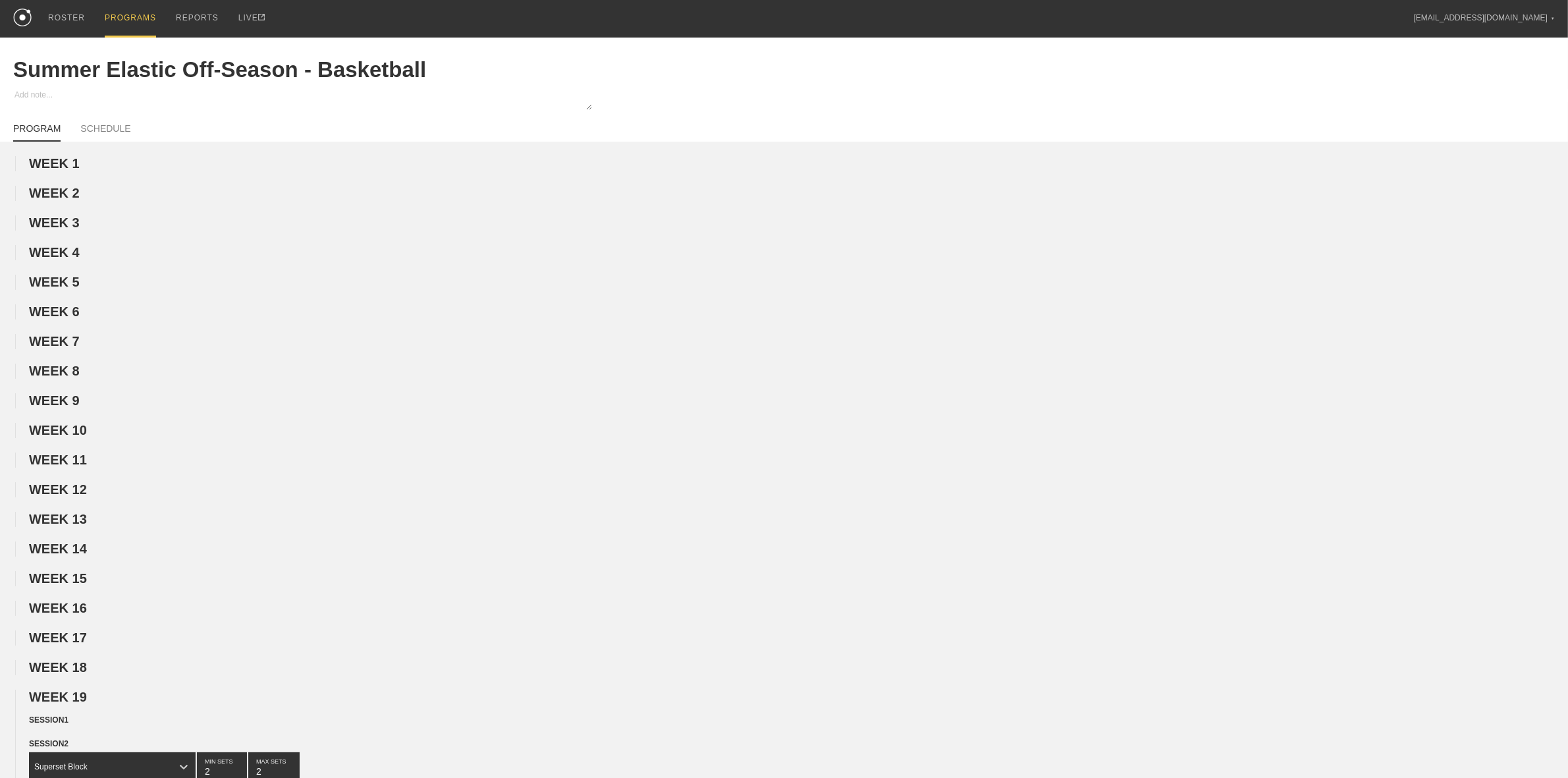
click at [133, 8] on div "PROGRAMS" at bounding box center [131, 19] width 51 height 38
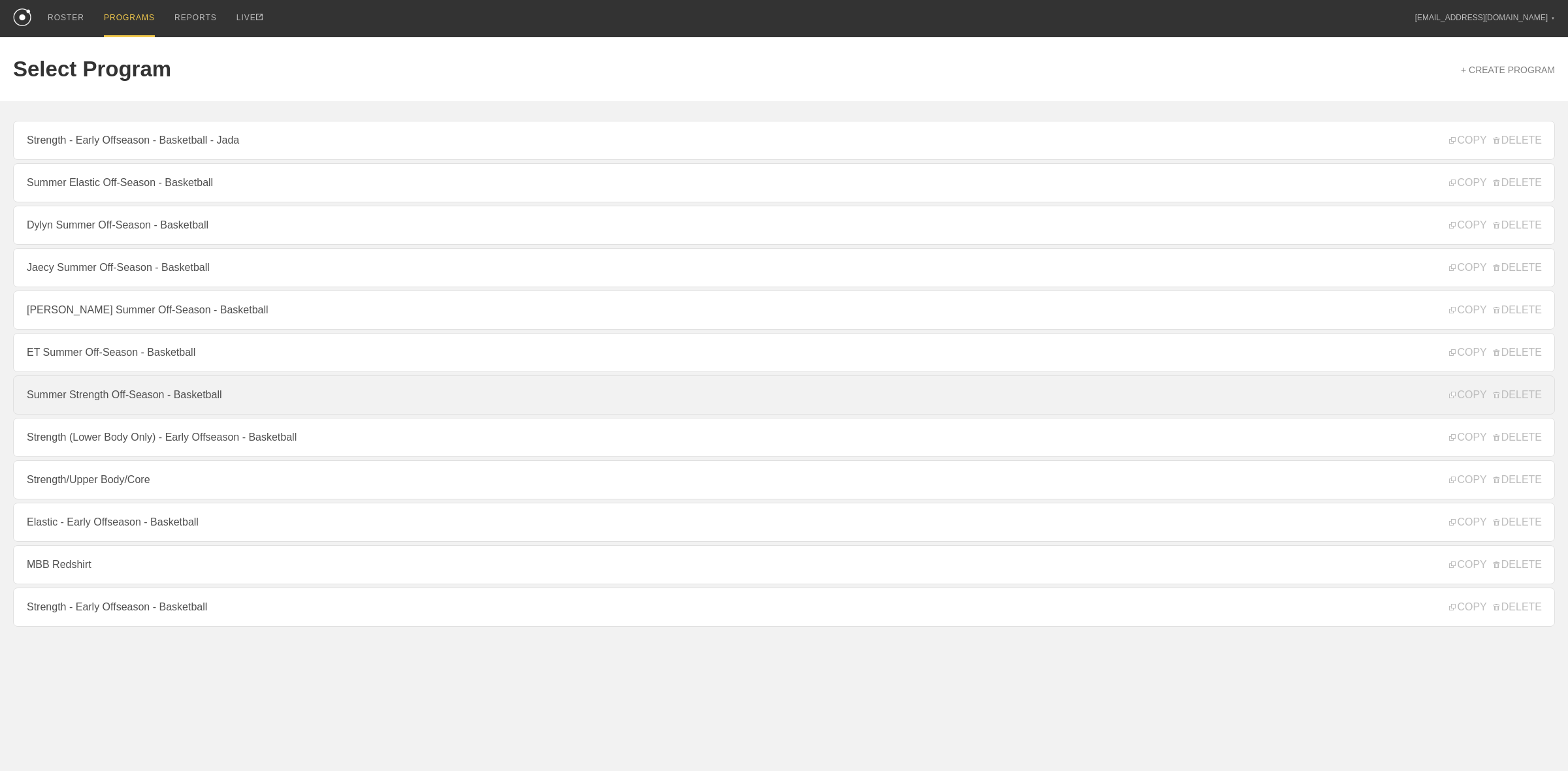
click at [116, 402] on link "Summer Strength Off-Season - Basketball" at bounding box center [783, 395] width 1542 height 39
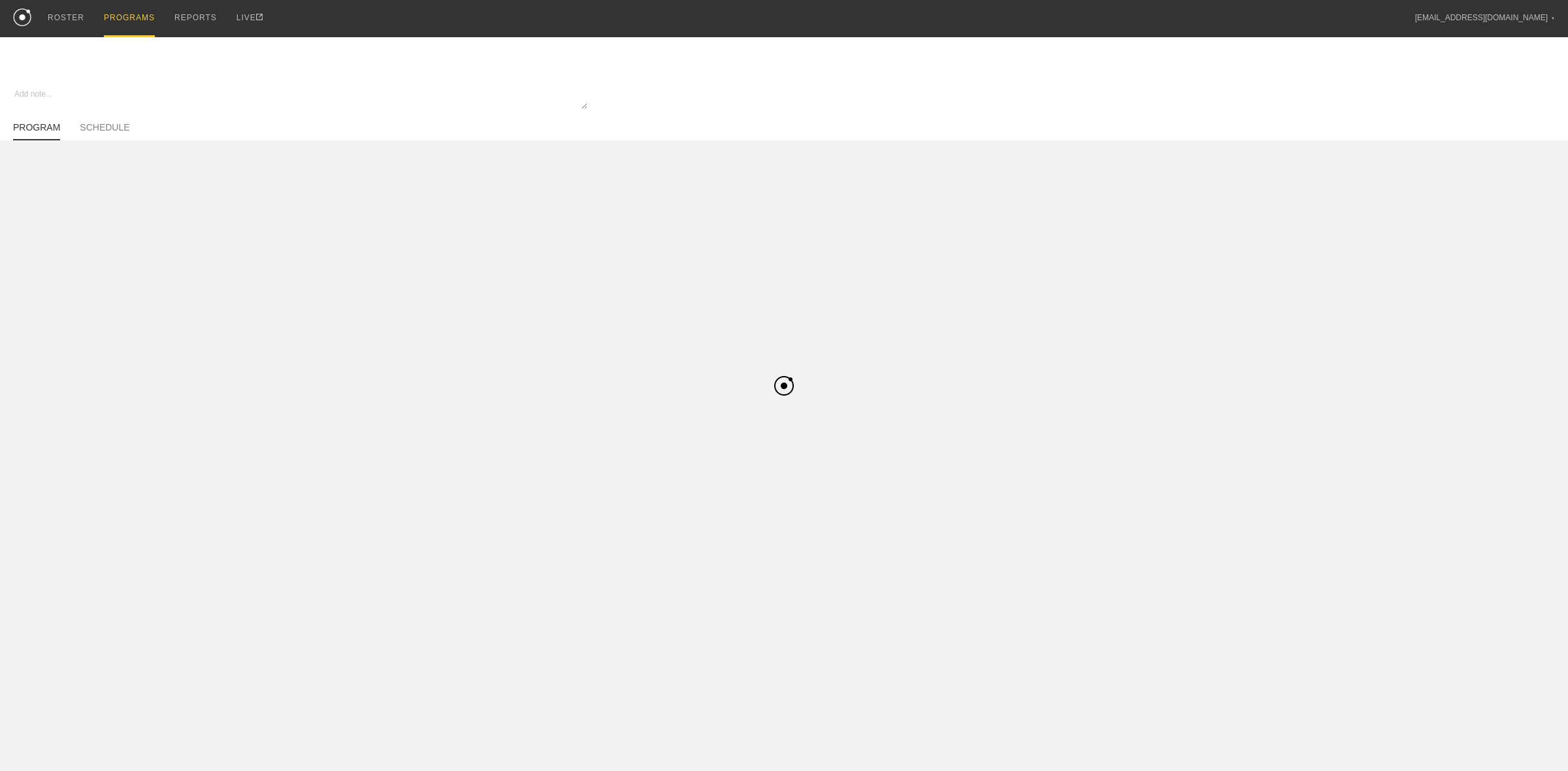
type textarea "x"
type input "Summer Strength Off-Season - Basketball"
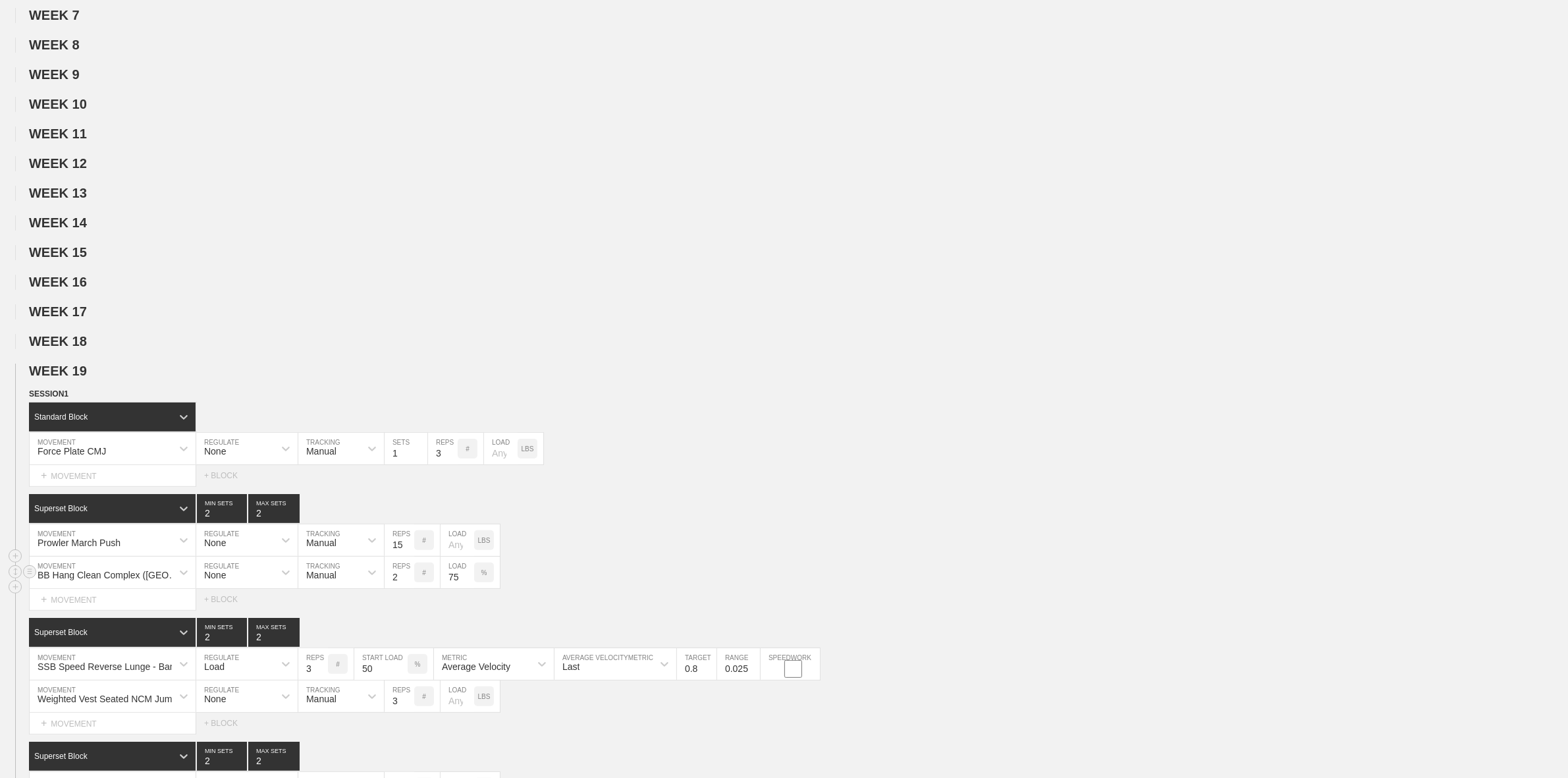
scroll to position [576, 0]
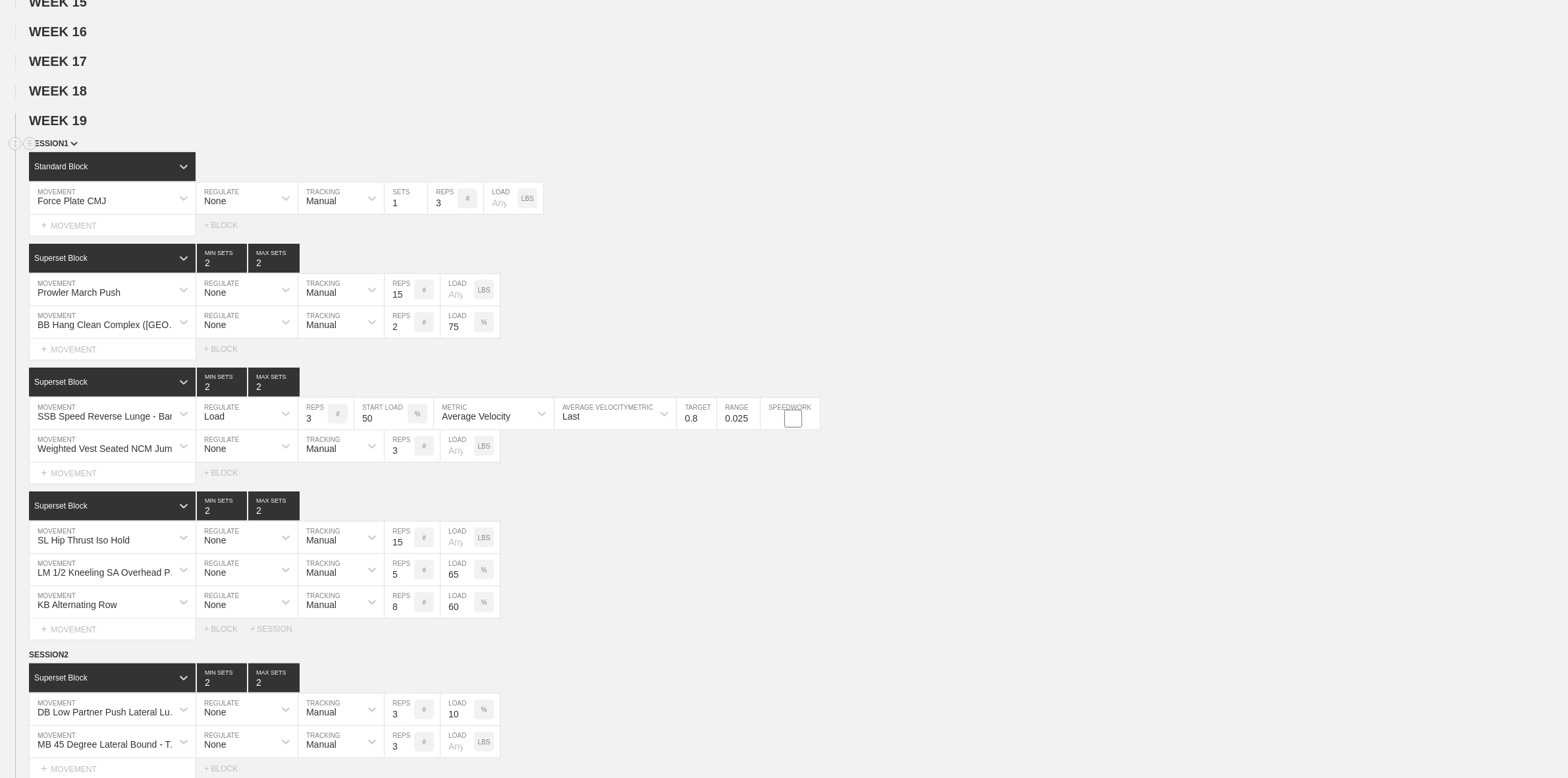
click at [70, 146] on img at bounding box center [73, 144] width 7 height 5
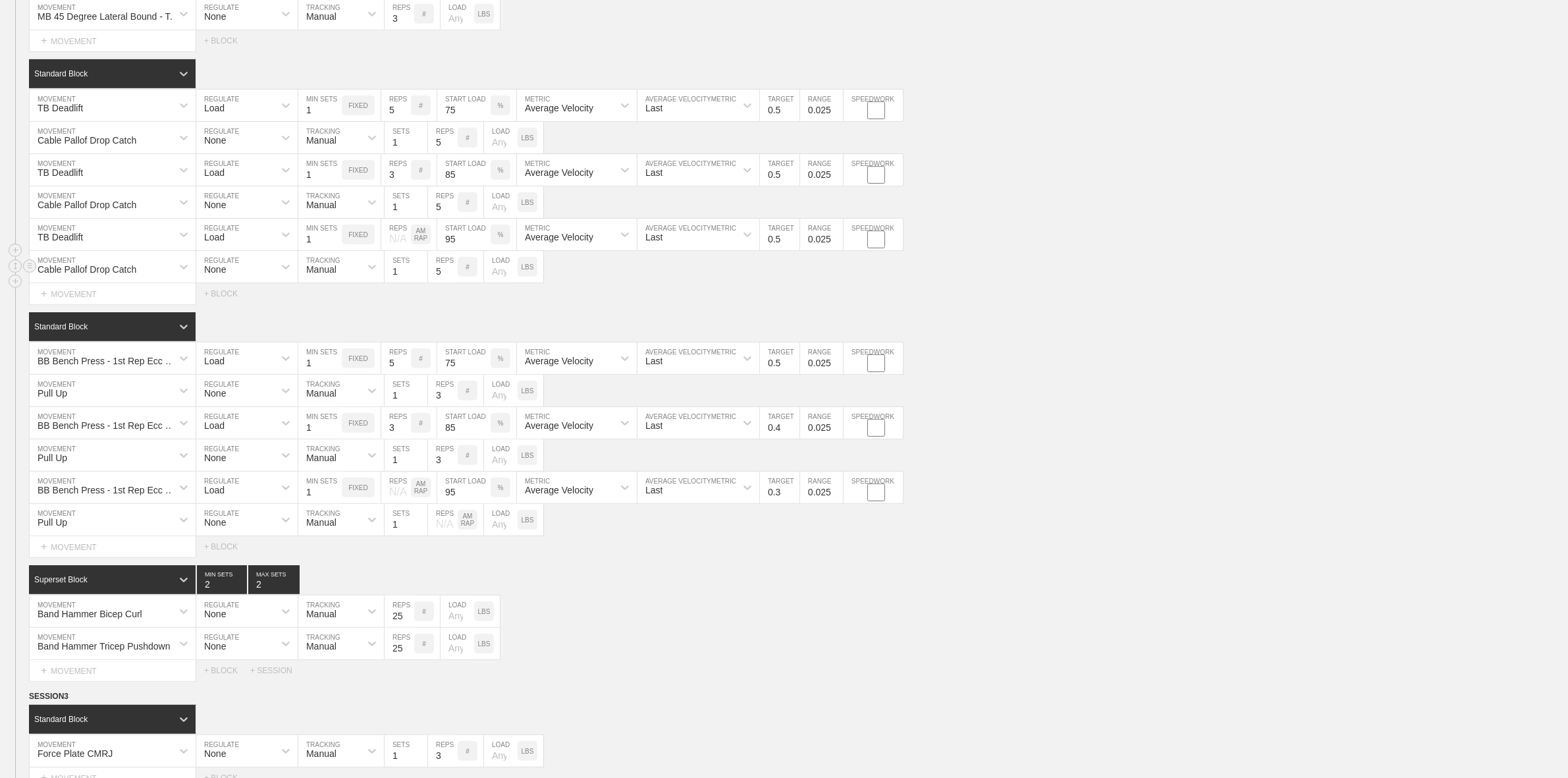
scroll to position [824, 0]
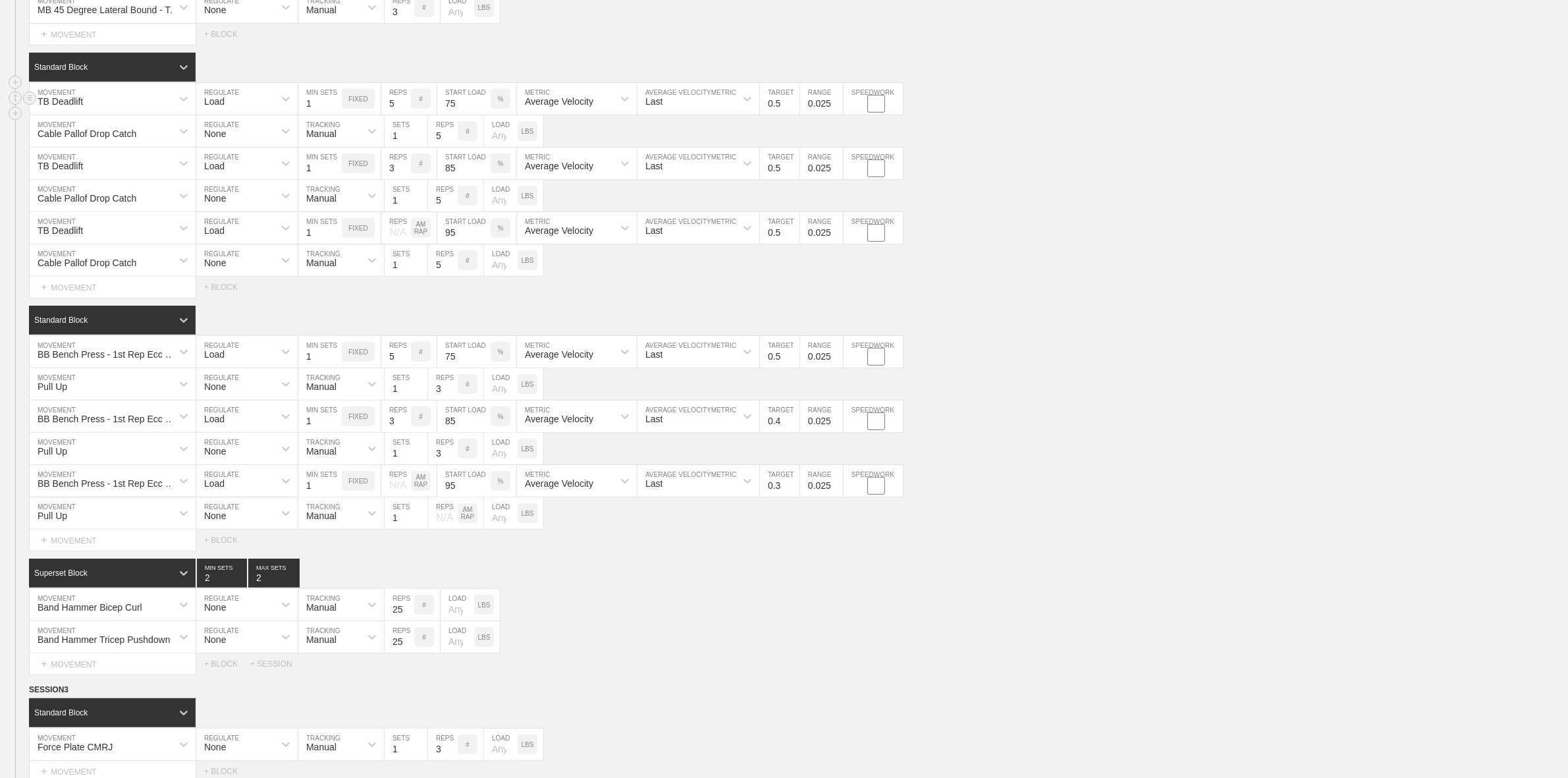
click at [454, 113] on input "75" at bounding box center [464, 99] width 53 height 32
type input "70"
click at [387, 179] on input "3" at bounding box center [396, 163] width 30 height 32
type input "5"
click at [449, 175] on input "85" at bounding box center [464, 163] width 53 height 32
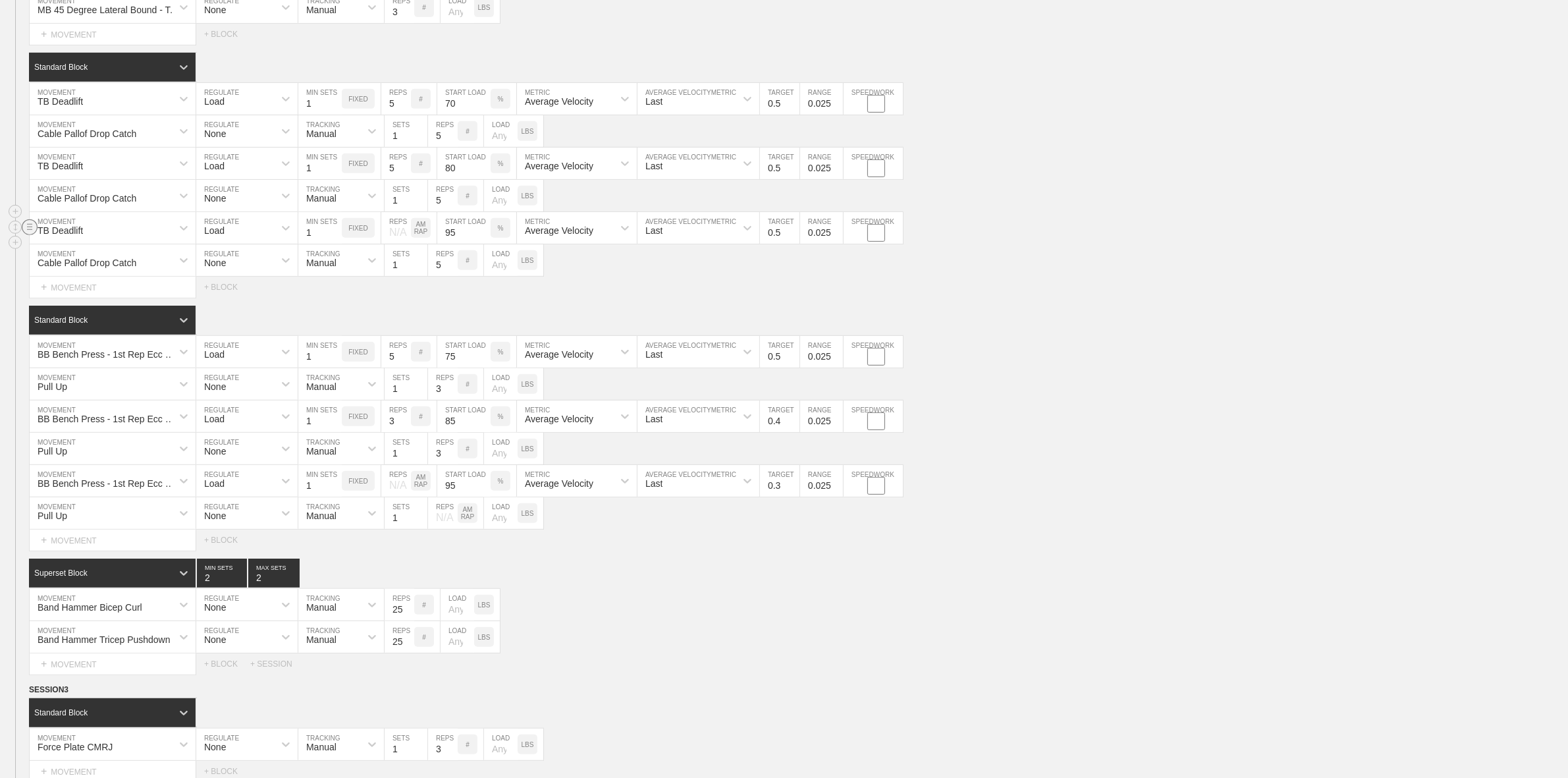
type input "80"
click at [34, 235] on circle at bounding box center [30, 227] width 15 height 15
click at [81, 265] on div "DELETE" at bounding box center [92, 265] width 106 height 20
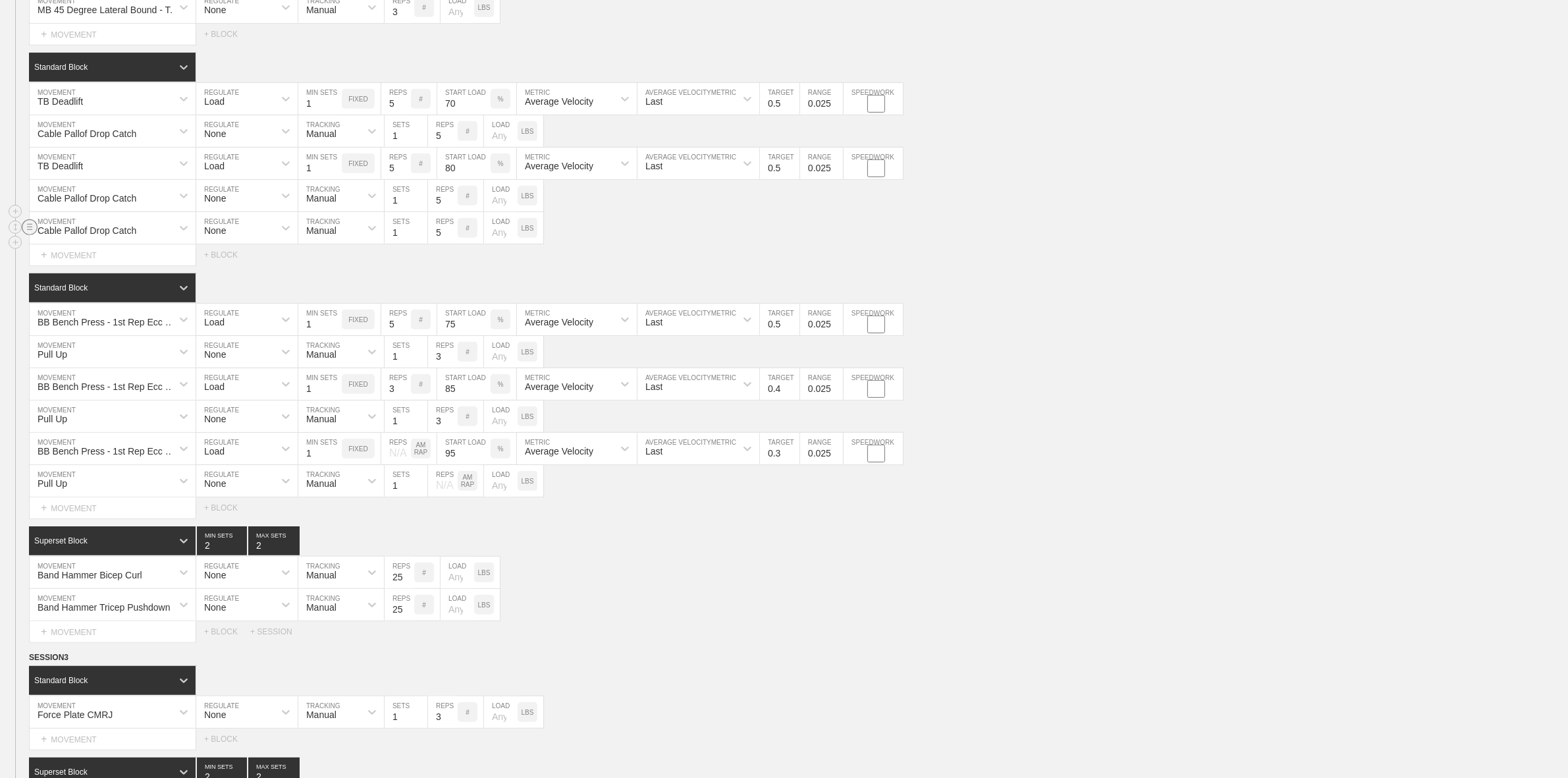
click at [31, 235] on circle at bounding box center [30, 227] width 15 height 15
drag, startPoint x: 88, startPoint y: 265, endPoint x: 88, endPoint y: 253, distance: 12.0
click at [88, 264] on div "DELETE" at bounding box center [92, 265] width 106 height 20
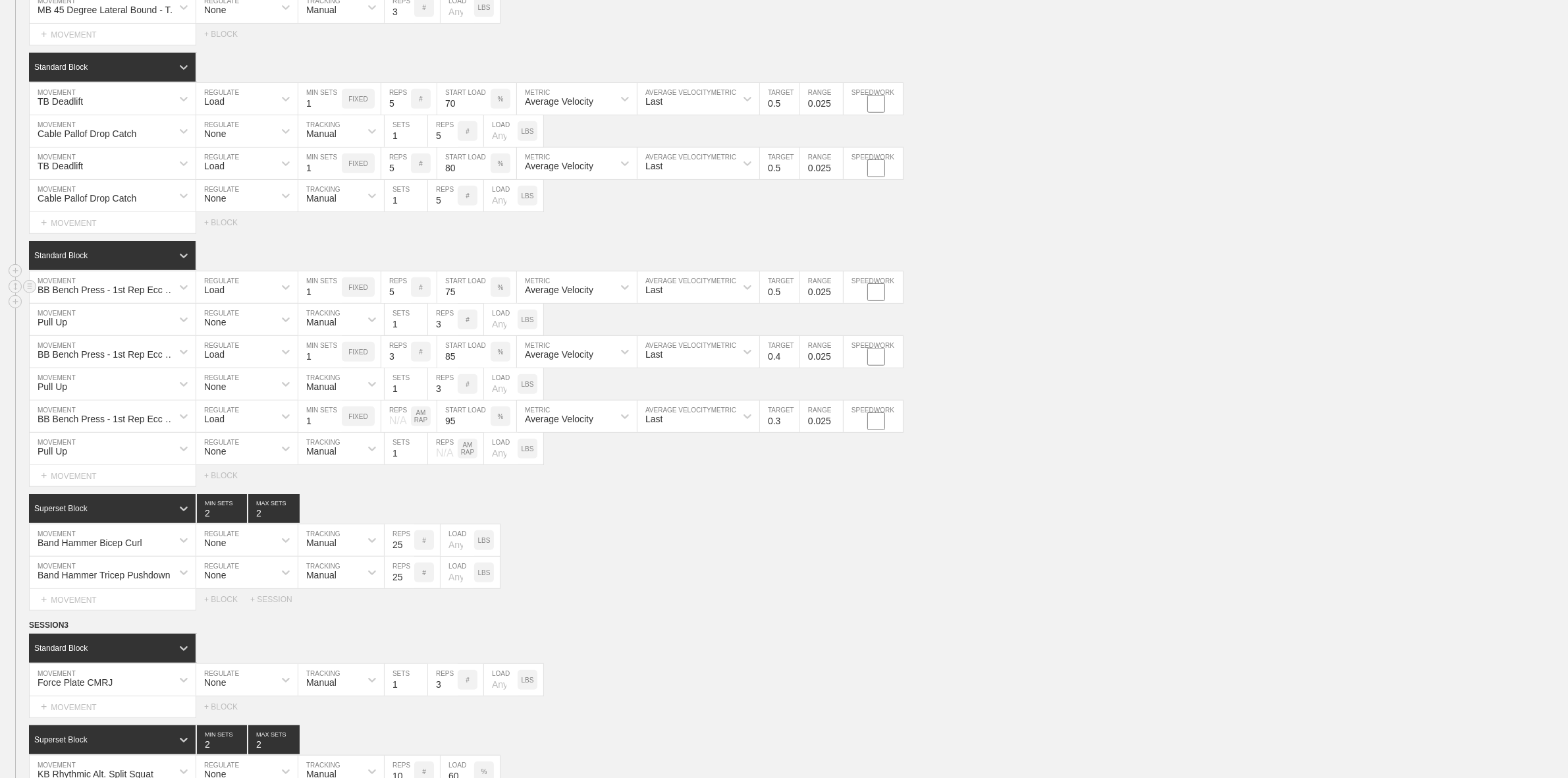
click at [126, 295] on div "BB Bench Press - 1st Rep Ecc Overload @5-0-X-1" at bounding box center [109, 290] width 142 height 11
type input "BB Bench Press"
click at [87, 334] on div "BB Bench Press" at bounding box center [113, 322] width 166 height 23
click at [450, 303] on input "75" at bounding box center [464, 287] width 53 height 32
type input "70"
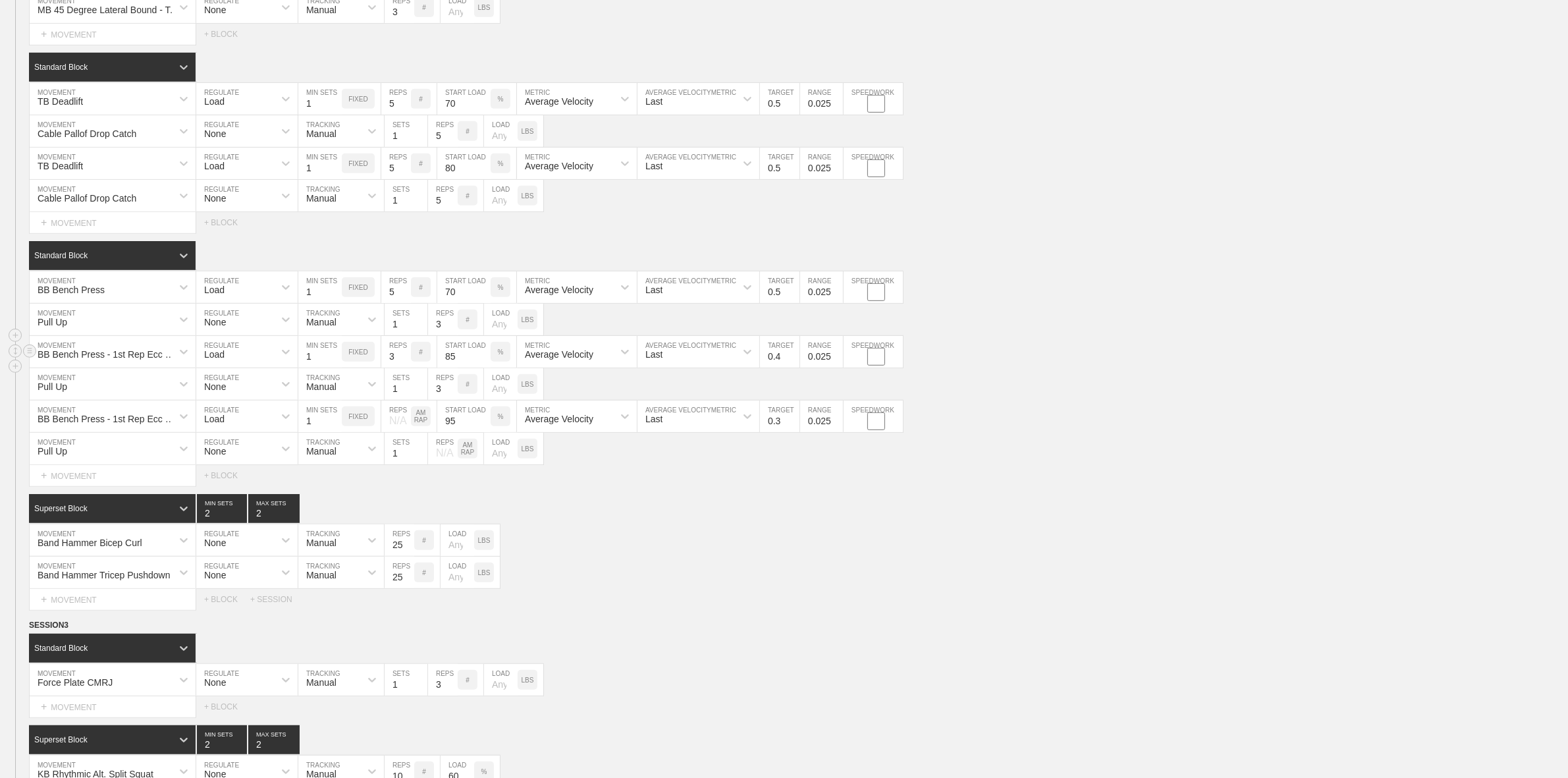
click at [124, 359] on div "BB Bench Press - 1st Rep Ecc Overload @5-0-X-1" at bounding box center [109, 354] width 142 height 11
type input "BB Bench"
click at [115, 398] on div "BB Bench Press" at bounding box center [113, 386] width 166 height 23
click at [448, 367] on input "85" at bounding box center [464, 351] width 53 height 32
type input "80"
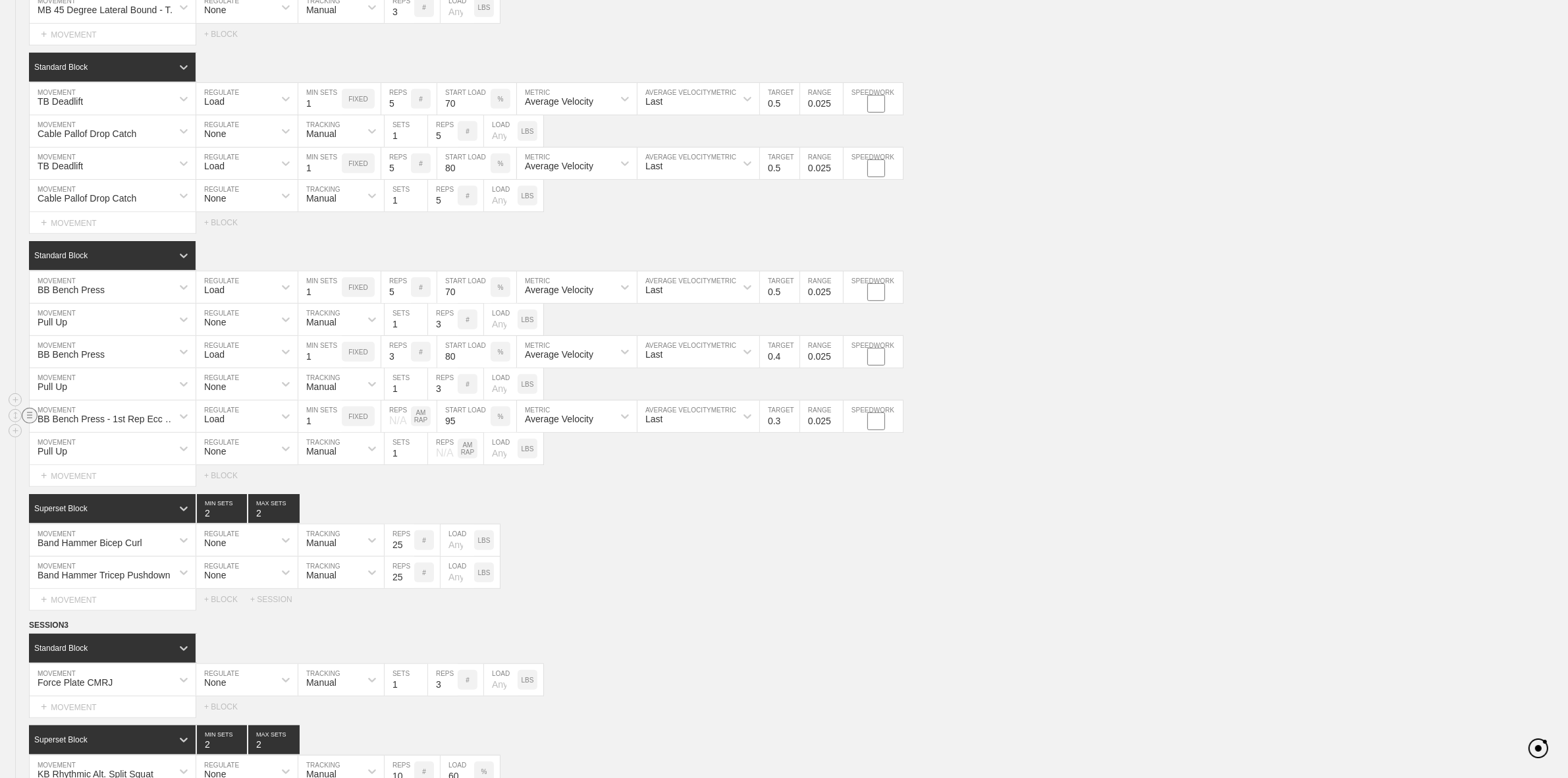
click at [27, 423] on circle at bounding box center [30, 415] width 15 height 15
click at [70, 452] on div "DELETE" at bounding box center [92, 454] width 106 height 20
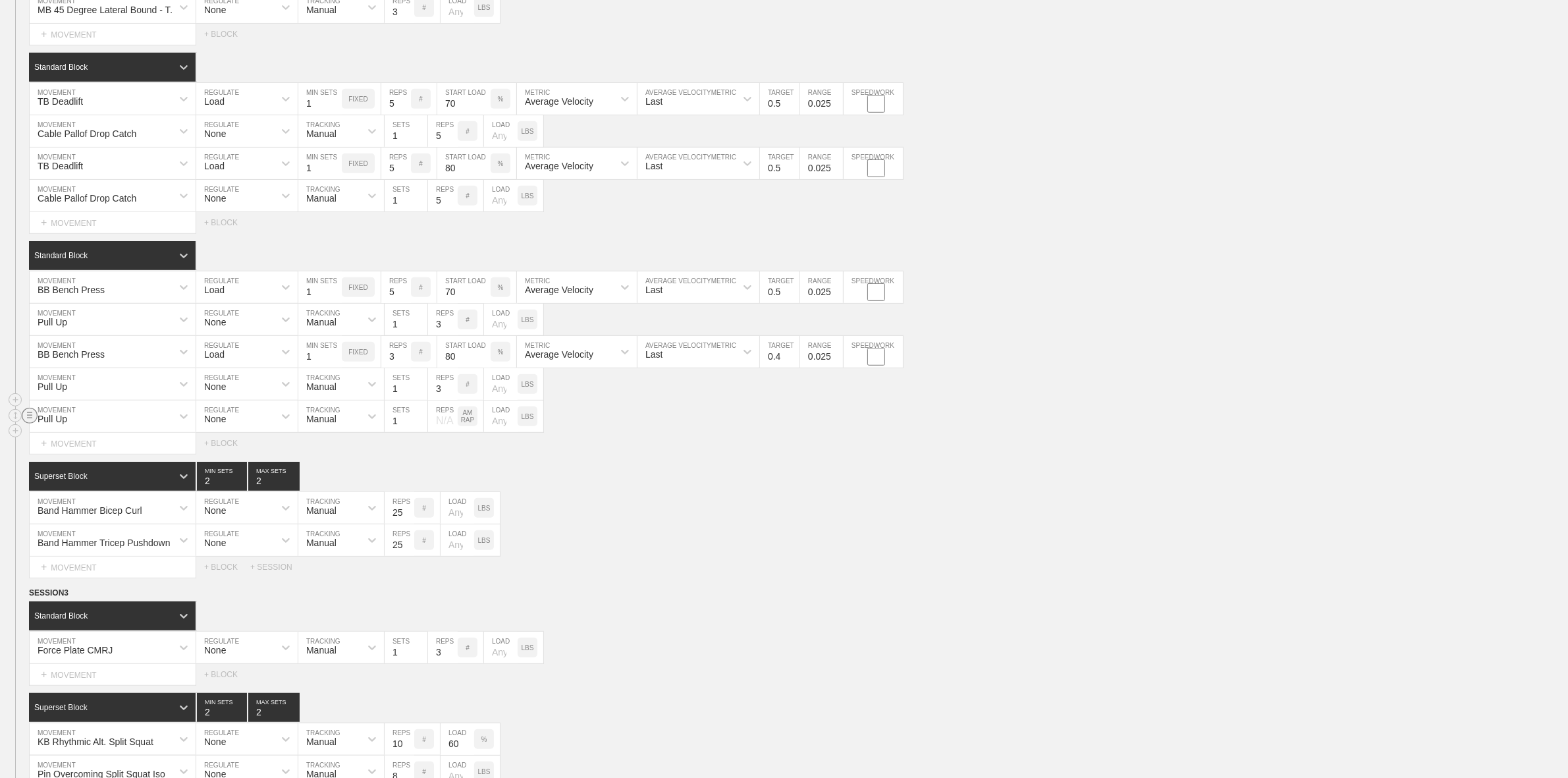
click at [28, 415] on line at bounding box center [29, 415] width 5 height 0
click at [70, 452] on div "DELETE" at bounding box center [92, 454] width 106 height 20
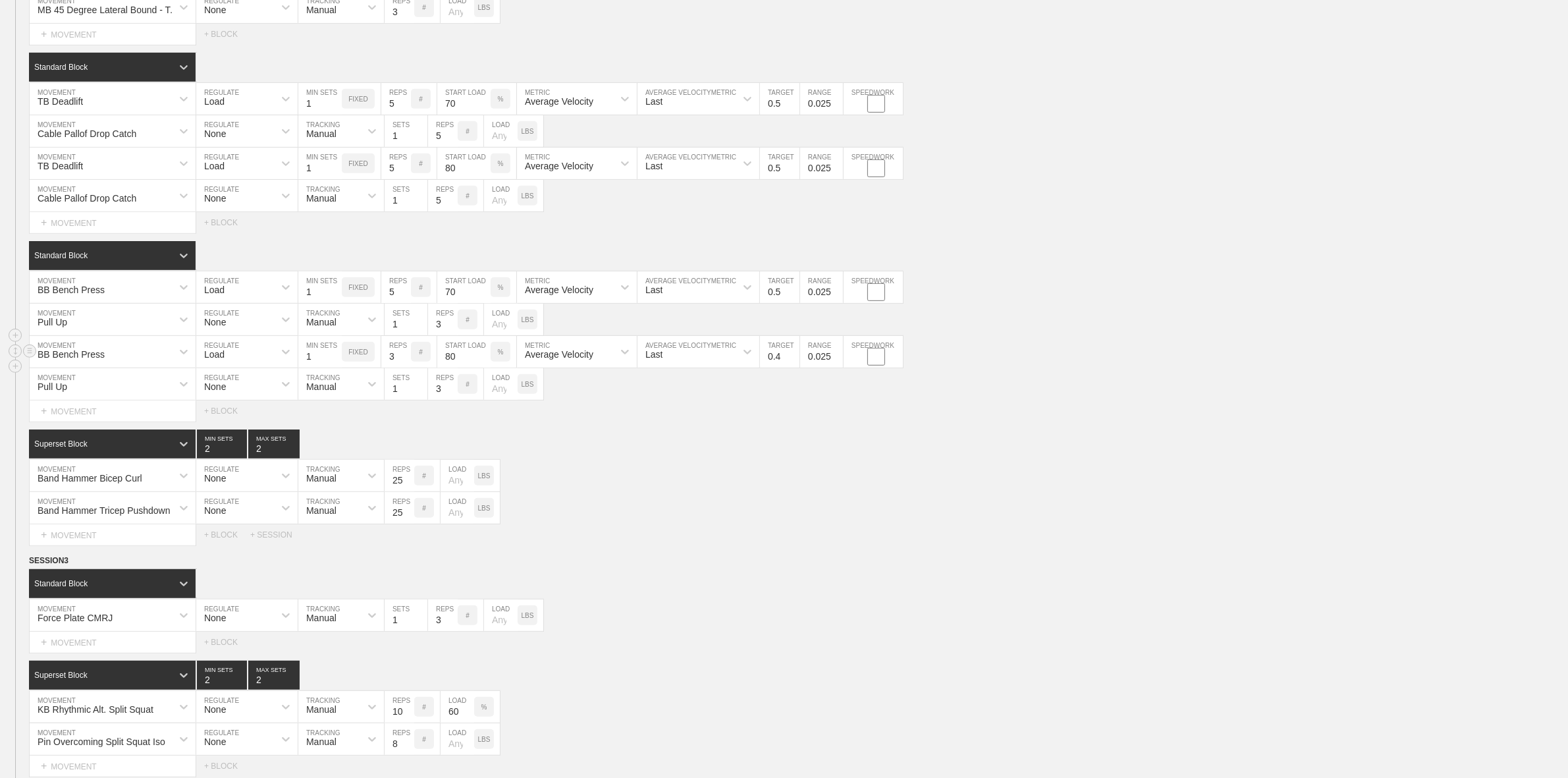
click at [392, 363] on input "3" at bounding box center [396, 351] width 30 height 32
type input "5"
click at [804, 512] on div "Band Hammer Tricep Pushdown MOVEMENT None REGULATE Manual TRACKING 25 REPS # LO…" at bounding box center [784, 508] width 1568 height 33
click at [720, 525] on div "Band Hammer Tricep Pushdown MOVEMENT None REGULATE Manual TRACKING 25 REPS # LO…" at bounding box center [784, 508] width 1568 height 33
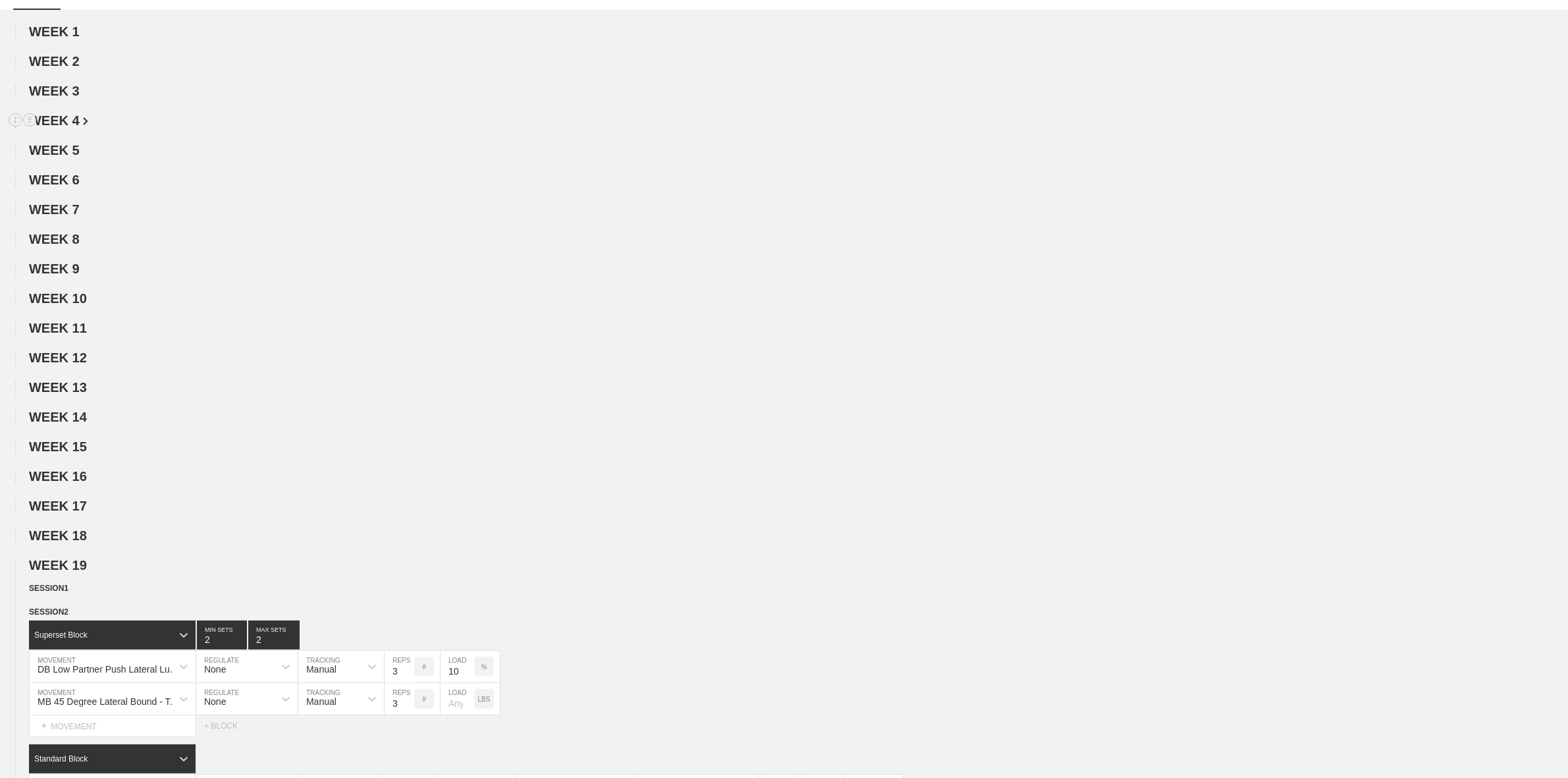
scroll to position [0, 0]
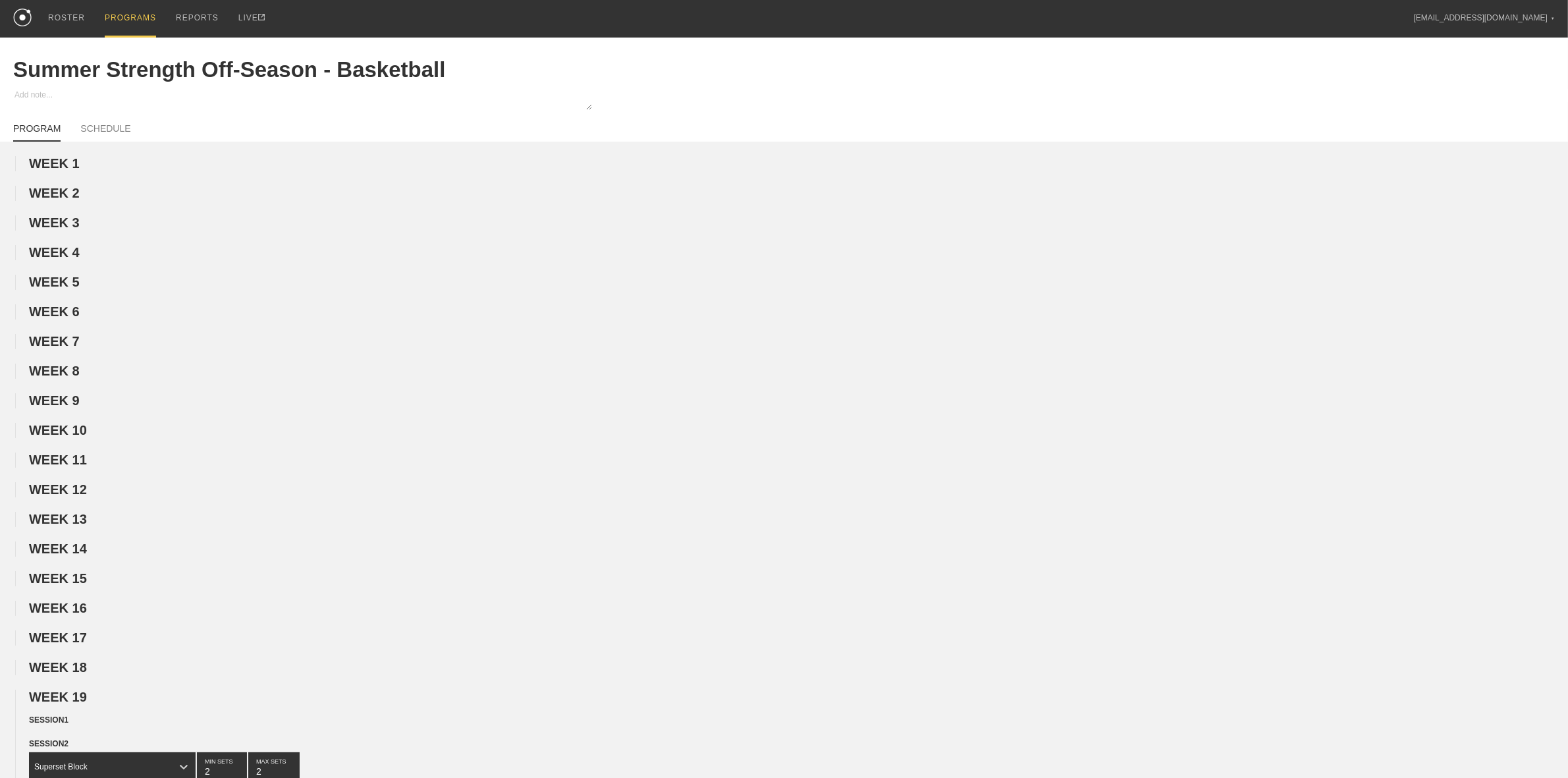
click at [117, 22] on div "PROGRAMS" at bounding box center [131, 19] width 51 height 38
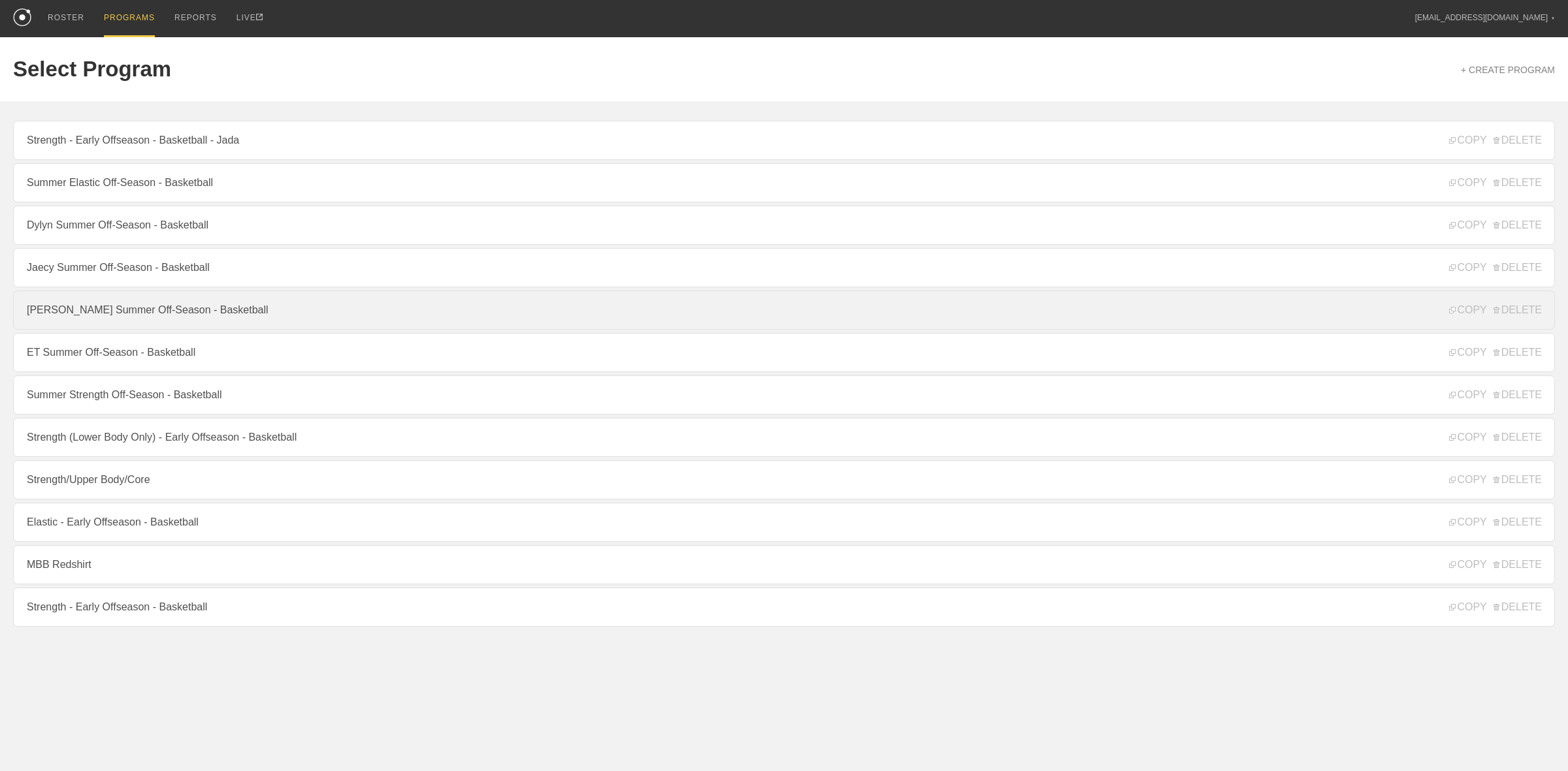
click at [106, 306] on link "[PERSON_NAME] Summer Off-Season - Basketball" at bounding box center [783, 310] width 1542 height 39
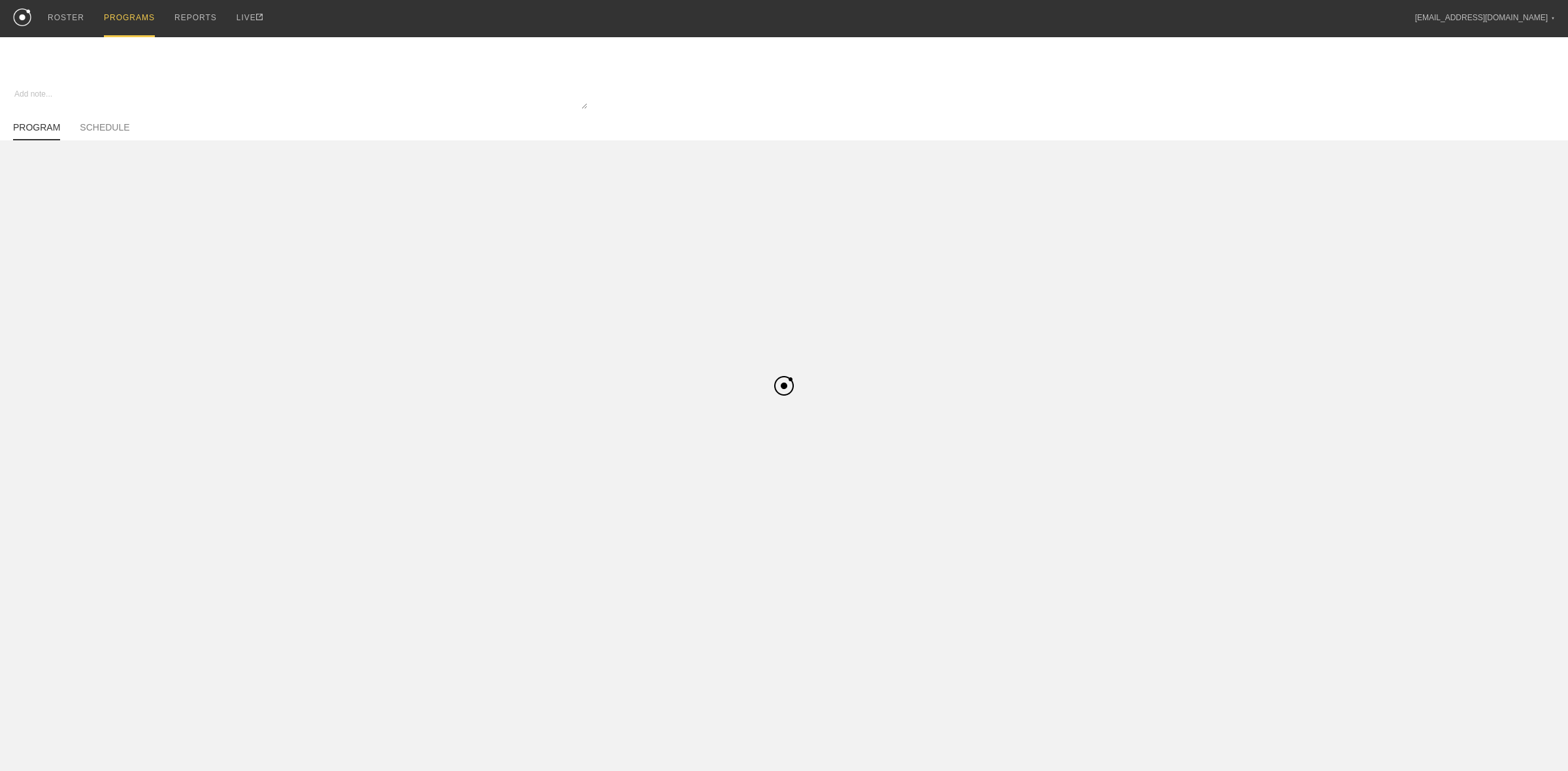
type textarea "x"
type input "[PERSON_NAME] Summer Off-Season - Basketball"
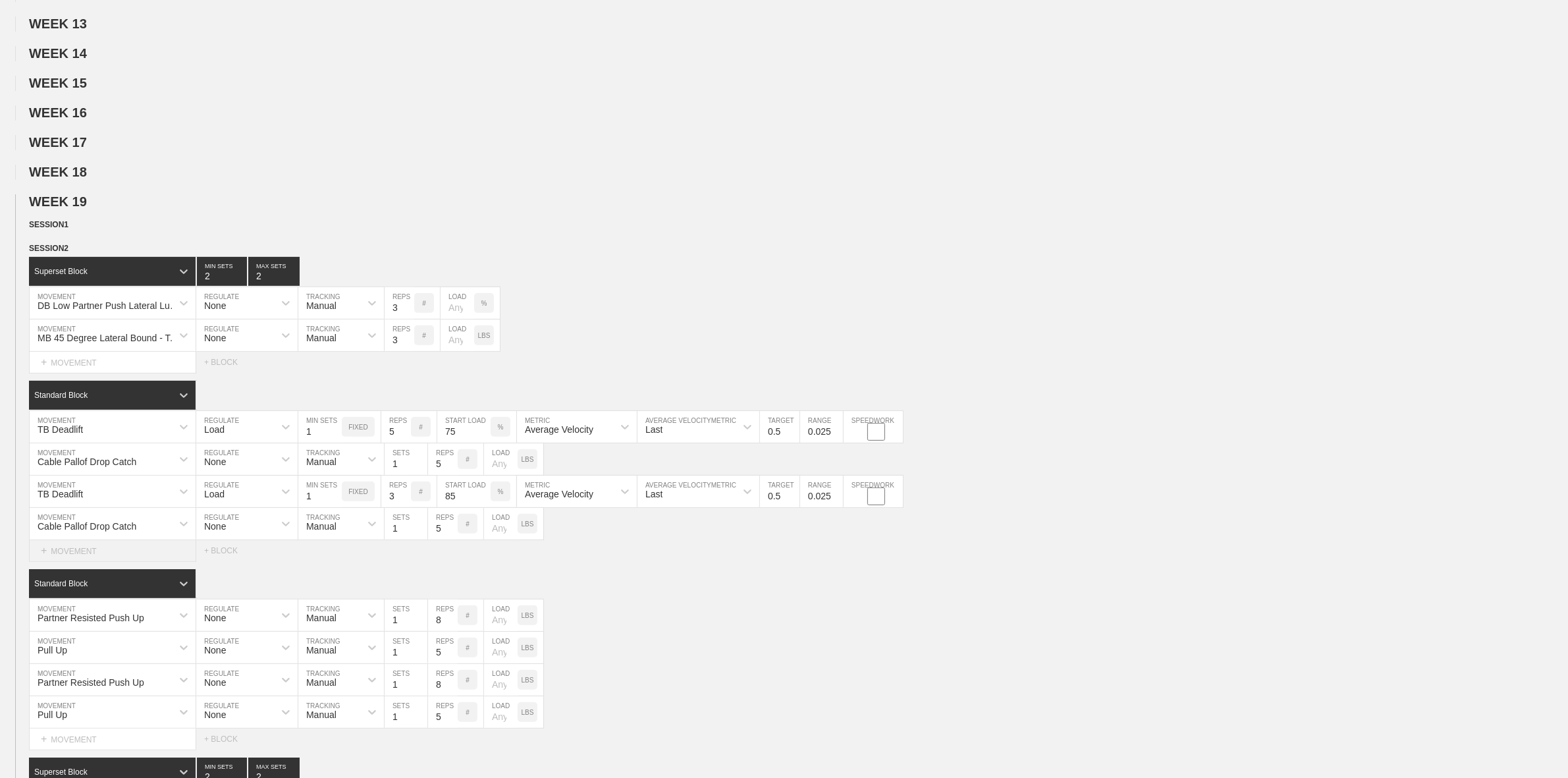
scroll to position [576, 0]
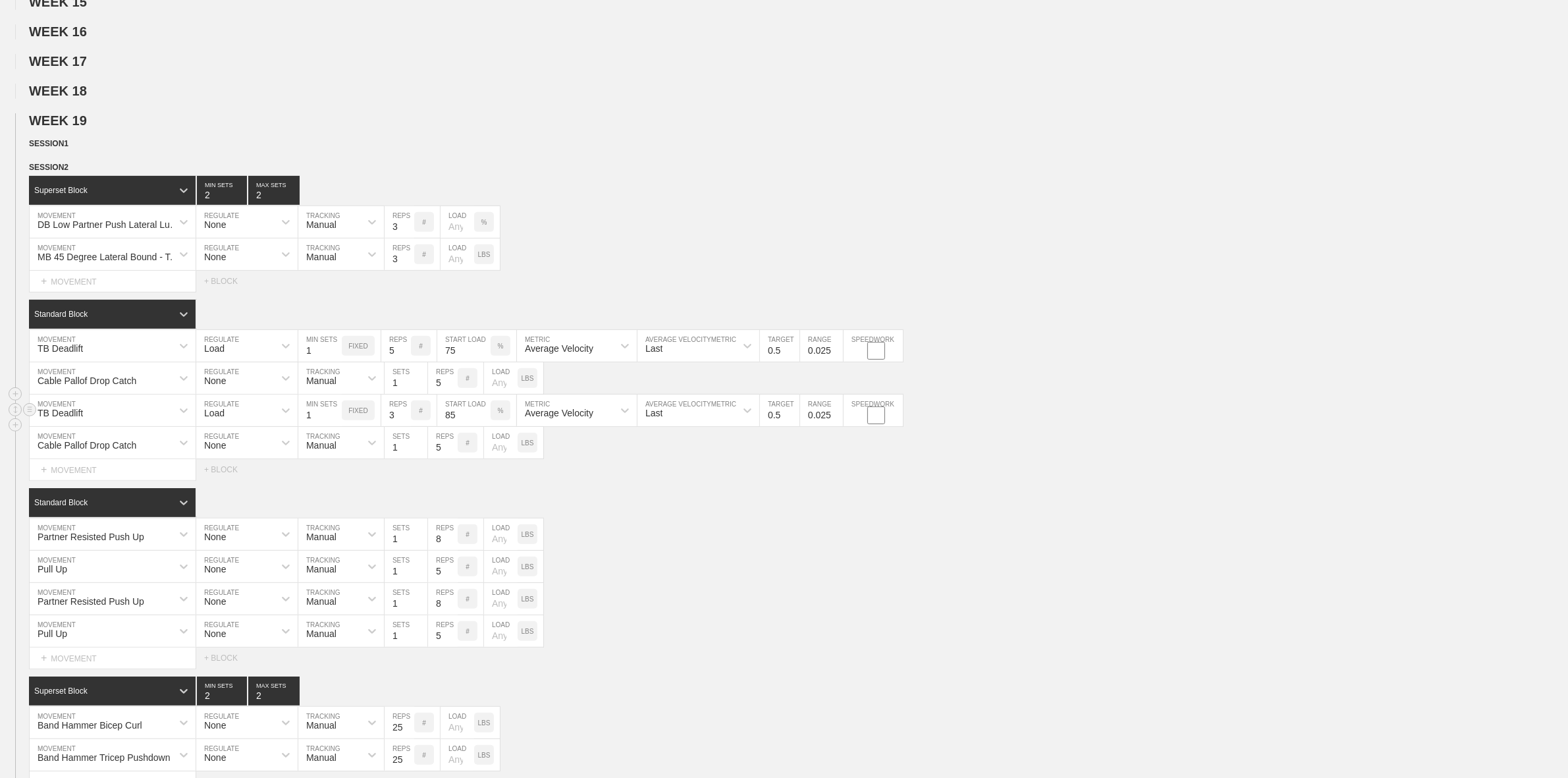
click at [386, 423] on input "3" at bounding box center [396, 411] width 30 height 32
type input "5"
click at [444, 361] on input "75" at bounding box center [464, 345] width 53 height 32
type input "70"
click at [452, 427] on input "85" at bounding box center [464, 411] width 53 height 32
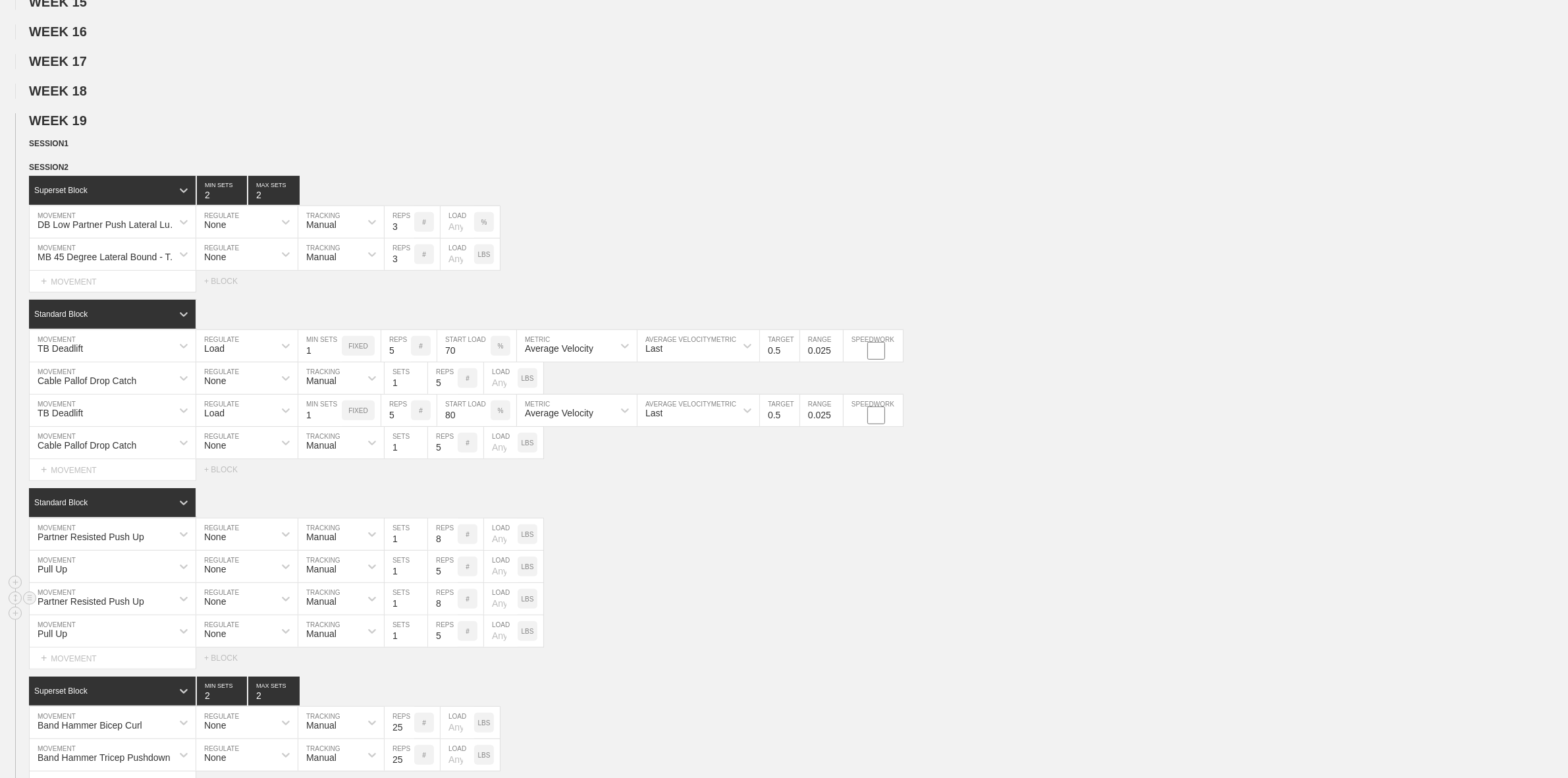
type input "80"
click at [699, 610] on div "Partner Resisted Push Up MOVEMENT None REGULATE Manual TRACKING 1 SETS 8 REPS #…" at bounding box center [784, 599] width 1568 height 33
click at [369, 494] on div "SESSION 2 Superset Block 2 MIN SETS 2 MAX SETS DUPLICATE INSERT MOVEMENT AFTER …" at bounding box center [784, 476] width 1568 height 632
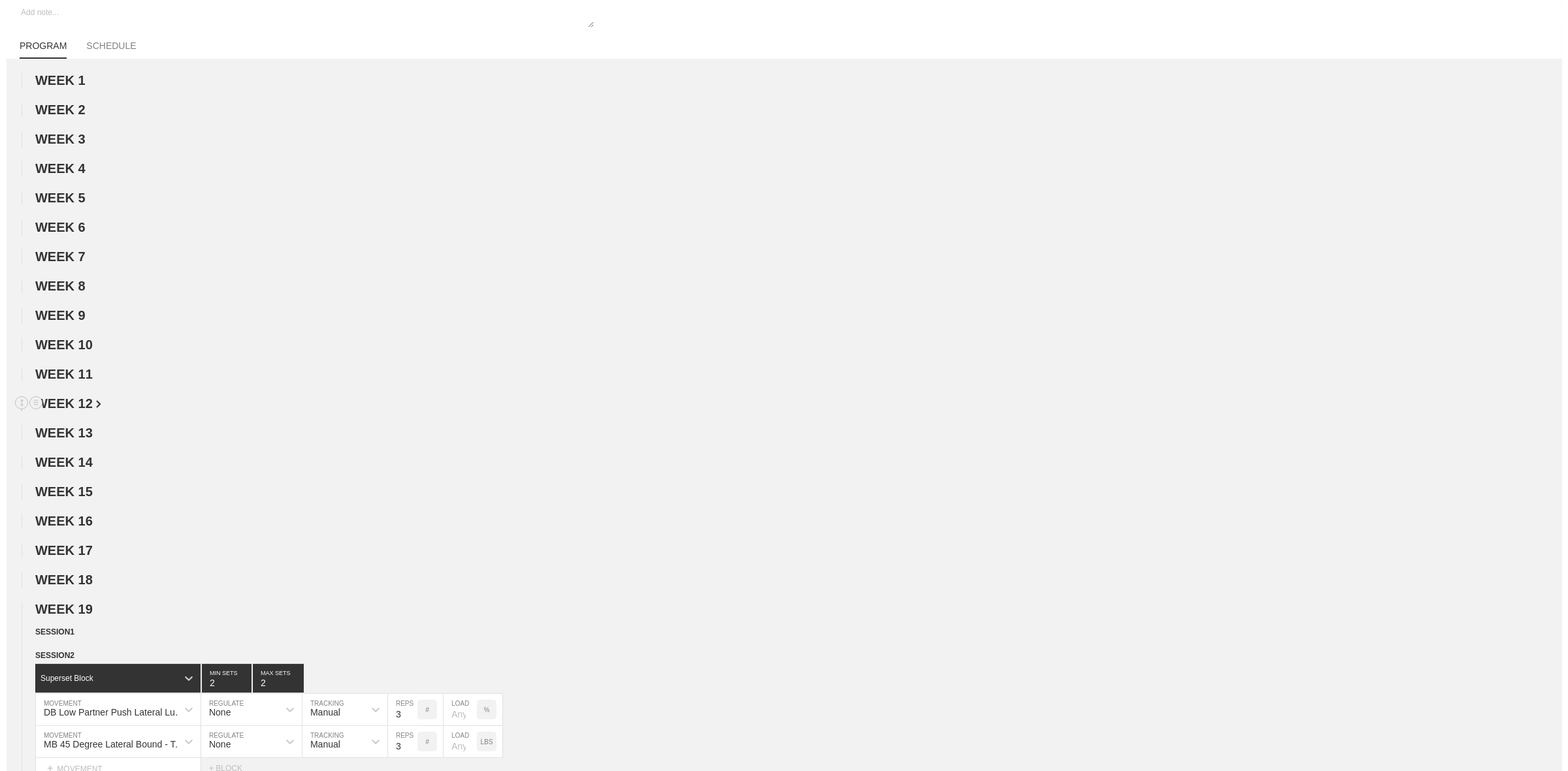
scroll to position [0, 0]
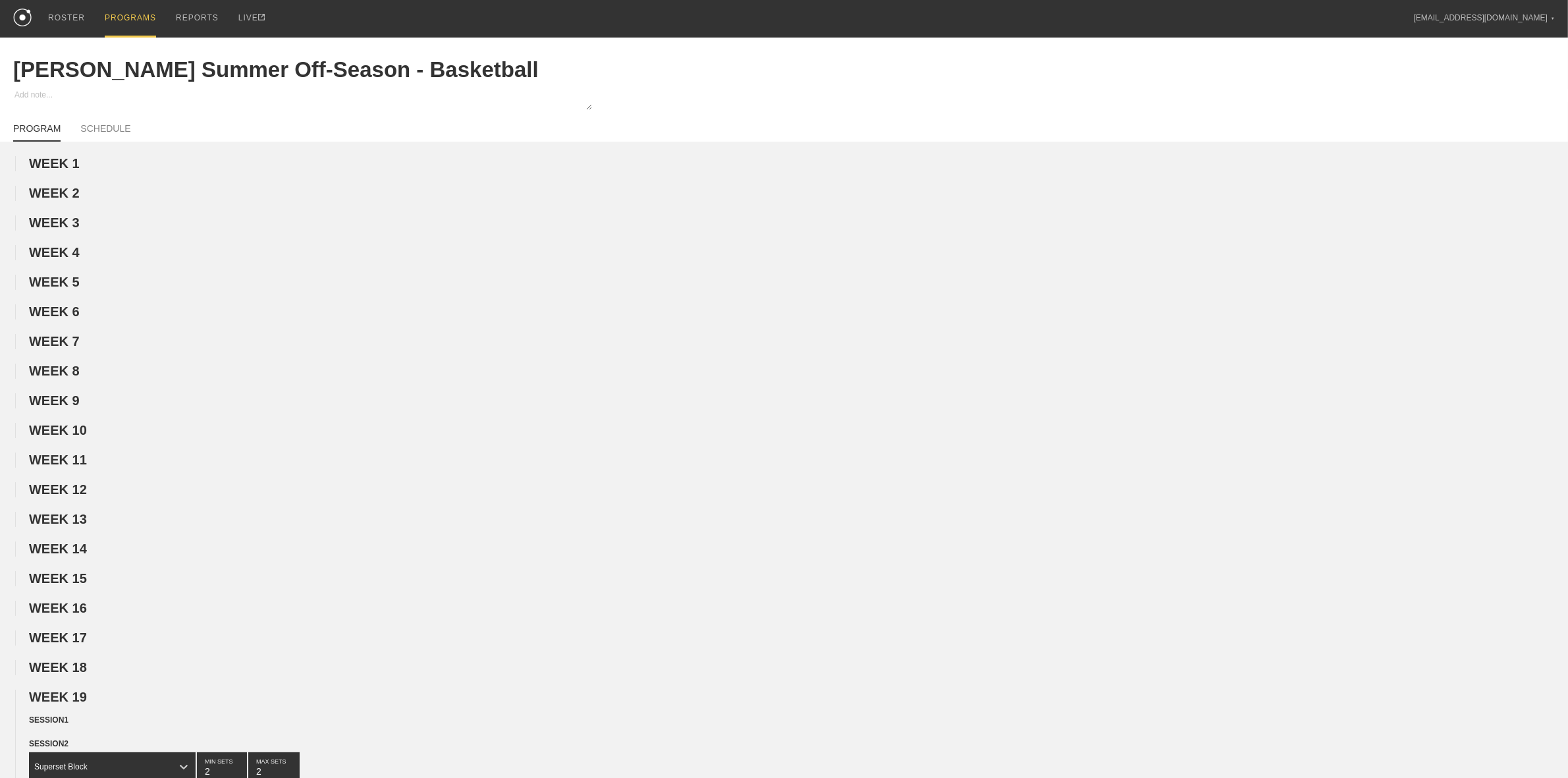
click at [137, 18] on div "PROGRAMS" at bounding box center [131, 19] width 51 height 38
